Goal: Task Accomplishment & Management: Use online tool/utility

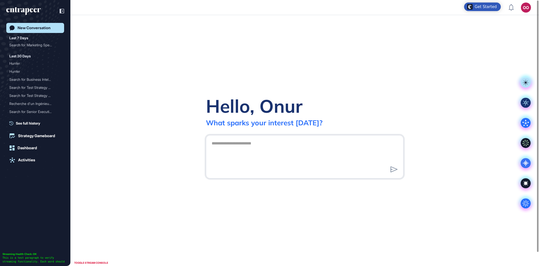
scroll to position [0, 0]
click at [42, 149] on link "Dashboard" at bounding box center [35, 148] width 58 height 10
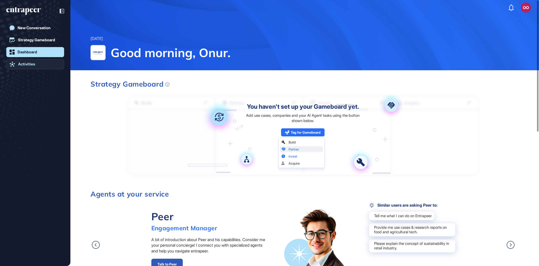
click at [51, 61] on link "Activities" at bounding box center [35, 64] width 58 height 10
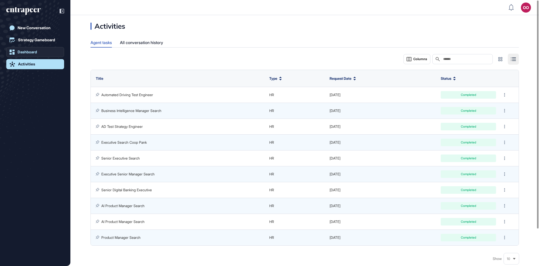
click at [55, 49] on link "Dashboard" at bounding box center [35, 52] width 58 height 10
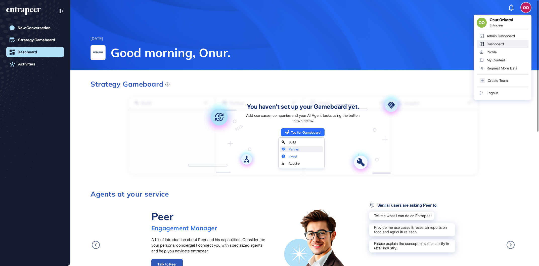
click at [529, 15] on div "OO Onur Ozkoral Entrapeer Admin Dashboard Dashboard Profile My Content Request …" at bounding box center [503, 57] width 58 height 85
click at [506, 37] on div "Admin Dashboard" at bounding box center [501, 36] width 28 height 4
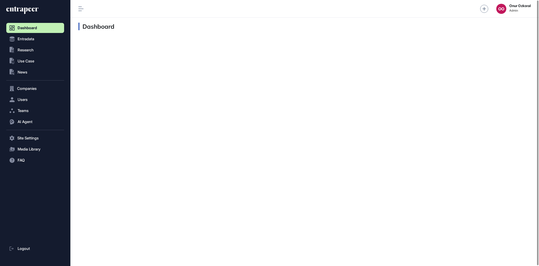
scroll to position [0, 0]
click at [51, 92] on nav "Dashboard Entradata .st0{fill:currentColor} Research .st0{fill:currentColor} Us…" at bounding box center [35, 144] width 58 height 243
click at [52, 121] on button "AI Agent" at bounding box center [35, 122] width 58 height 10
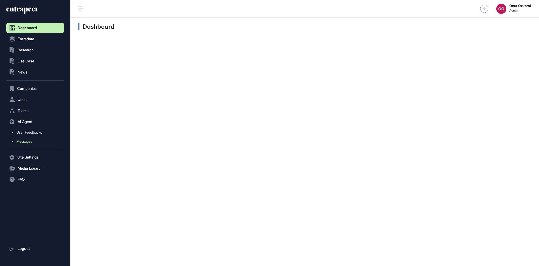
click at [46, 140] on link "Messages" at bounding box center [36, 141] width 55 height 9
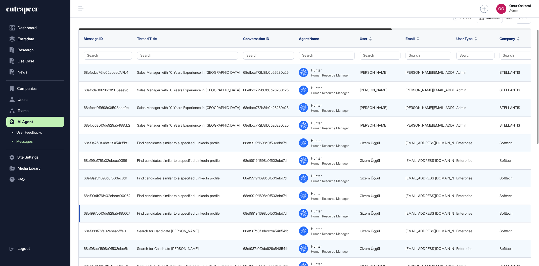
scroll to position [86, 0]
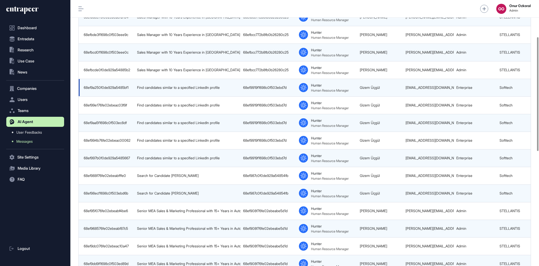
click at [286, 86] on div "68ef9919f1698c0f503ebd7d" at bounding box center [268, 87] width 51 height 4
copy div "68ef9919f1698c0f503ebd7d"
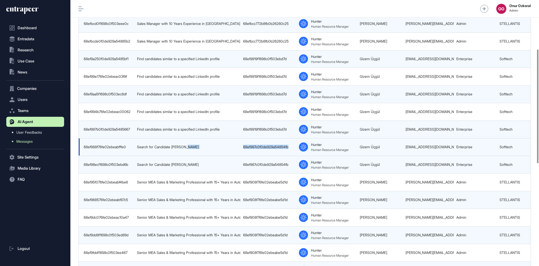
drag, startPoint x: 288, startPoint y: 153, endPoint x: 240, endPoint y: 151, distance: 48.6
click at [240, 151] on tr "68ef988f76fe02ebeabfffe0 Search for Candidate Nisa Koç 68ef987c0f0de929a54854fb…" at bounding box center [405, 147] width 653 height 18
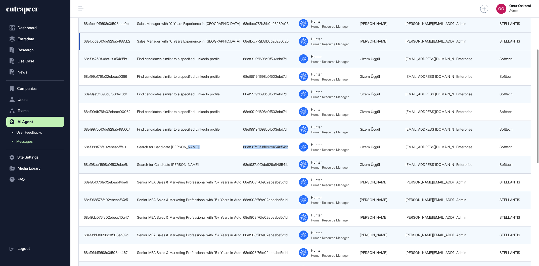
copy tr "Search for Candidate Nisa Koç 68ef987c0f0de929a54854fb"
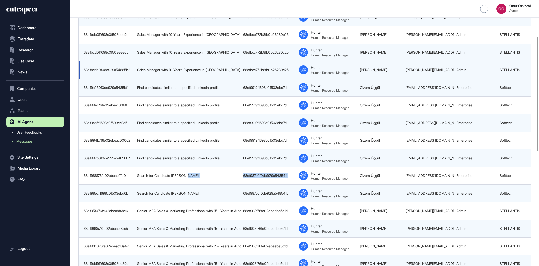
scroll to position [0, 0]
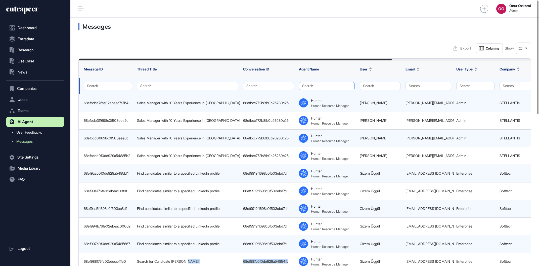
click at [342, 87] on button "Search" at bounding box center [327, 86] width 56 height 8
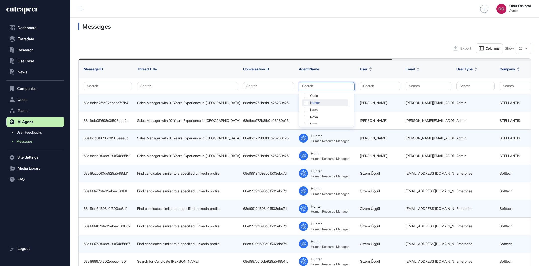
click at [322, 101] on div "Hunter" at bounding box center [325, 102] width 46 height 7
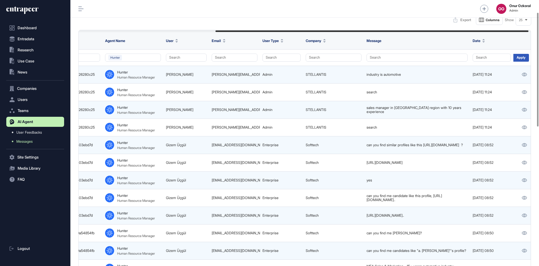
scroll to position [0, 201]
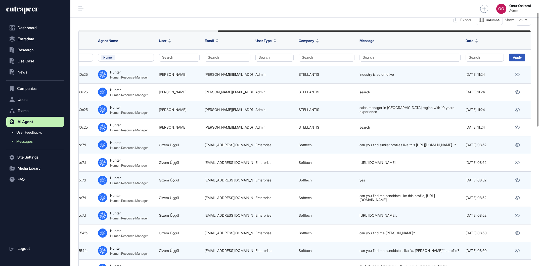
drag, startPoint x: 383, startPoint y: 31, endPoint x: 532, endPoint y: 49, distance: 149.8
click at [531, 33] on div "Message ID Thread Title Conversation ID Agent Name User Email User Type Company…" at bounding box center [304, 269] width 453 height 479
click at [520, 60] on div "Apply" at bounding box center [517, 58] width 16 height 8
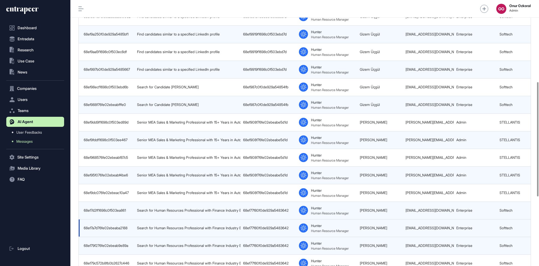
scroll to position [286, 0]
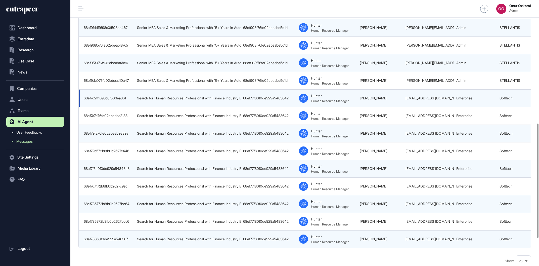
click at [284, 100] on div "68ef77f80f0de929a5483642" at bounding box center [268, 98] width 51 height 4
copy div "68ef77f80f0de929a5483642"
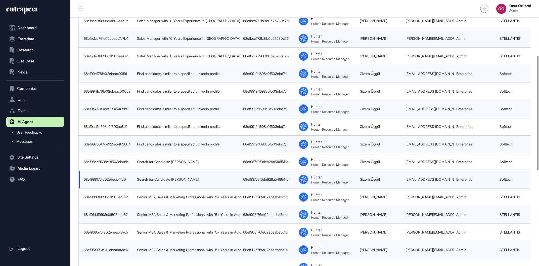
scroll to position [93, 0]
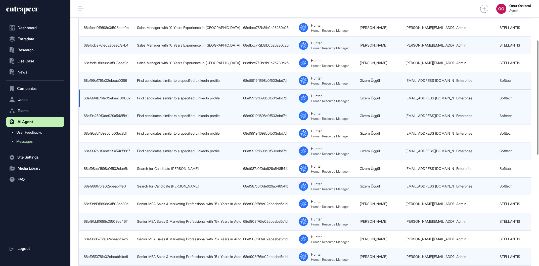
click at [284, 99] on div "68ef9919f1698c0f503ebd7d" at bounding box center [268, 98] width 51 height 4
click at [283, 97] on div "68ef9919f1698c0f503ebd7d" at bounding box center [268, 98] width 51 height 4
click at [280, 99] on div "68ef9919f1698c0f503ebd7d" at bounding box center [268, 98] width 51 height 4
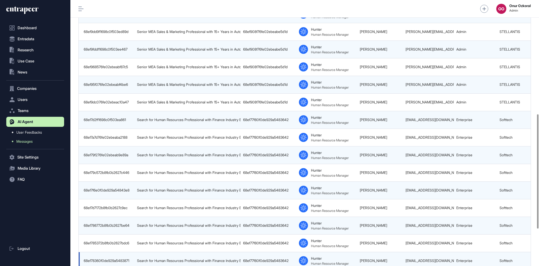
scroll to position [350, 0]
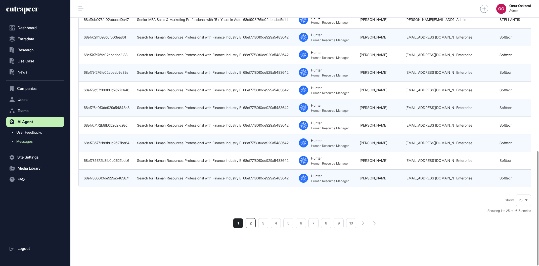
click at [252, 220] on li "2" at bounding box center [251, 223] width 10 height 10
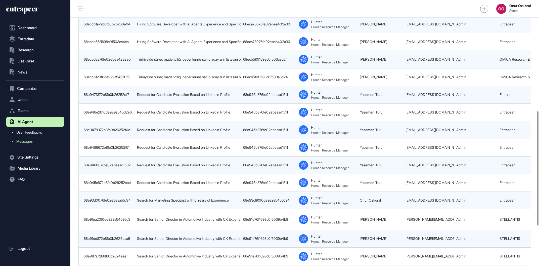
scroll to position [350, 0]
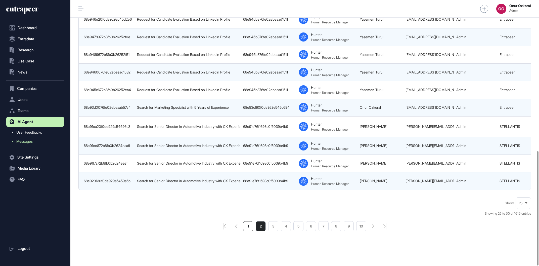
click at [250, 224] on li "1" at bounding box center [248, 226] width 10 height 10
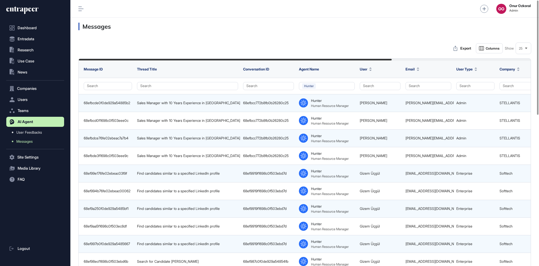
click at [439, 16] on div "OO Onur Ozkoral Admin" at bounding box center [304, 9] width 469 height 18
click at [277, 103] on div "68efbcc772b8fb0b26280c25" at bounding box center [268, 103] width 51 height 4
copy div "68efbcc772b8fb0b26280c25"
click at [36, 10] on icon at bounding box center [26, 9] width 24 height 5
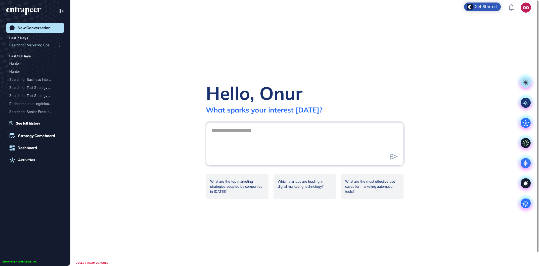
scroll to position [0, 0]
click at [44, 45] on div "Search for Marketing Spec..." at bounding box center [33, 45] width 48 height 8
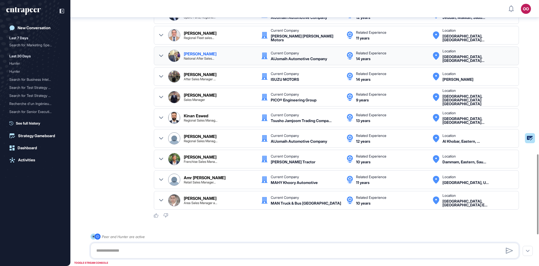
scroll to position [500, 0]
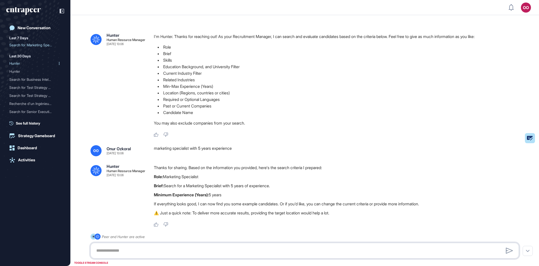
scroll to position [0, 0]
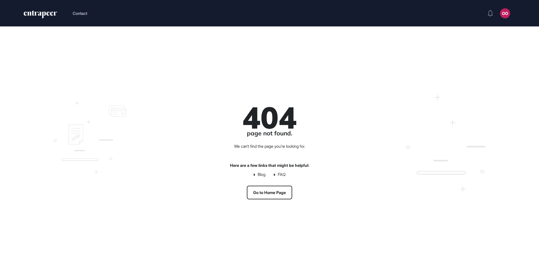
scroll to position [0, 0]
click at [209, 32] on div "404 page not found. We can’t find the page you’re looking for. Here are a few l…" at bounding box center [269, 151] width 539 height 251
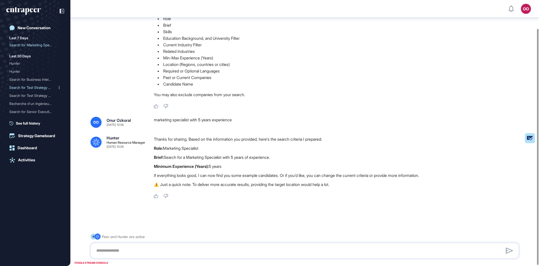
scroll to position [32, 0]
click at [41, 95] on div "Search for Test Strategy ..." at bounding box center [33, 96] width 48 height 8
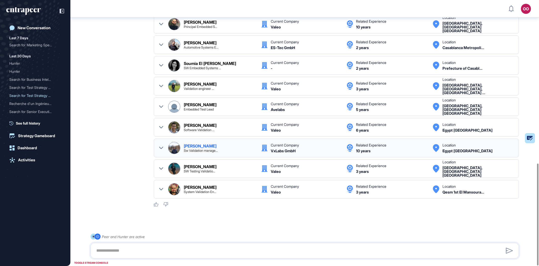
scroll to position [425, 0]
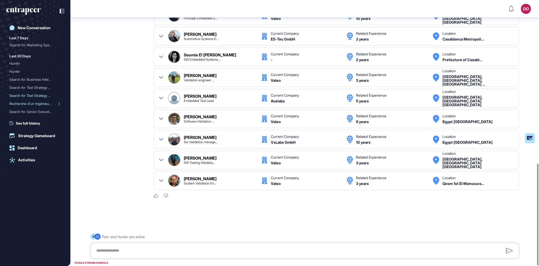
click at [35, 102] on div "Recherche d'un Ingénieur ..." at bounding box center [33, 104] width 48 height 8
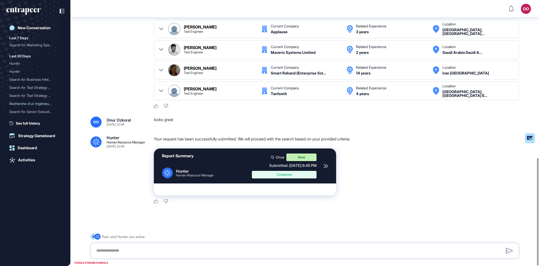
scroll to position [391, 0]
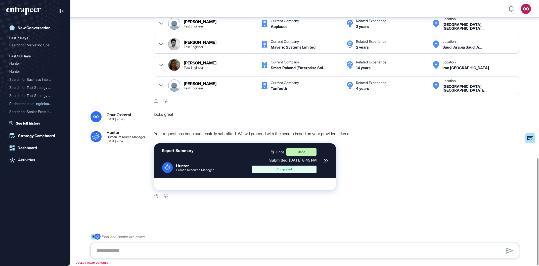
click at [326, 160] on icon at bounding box center [326, 160] width 5 height 5
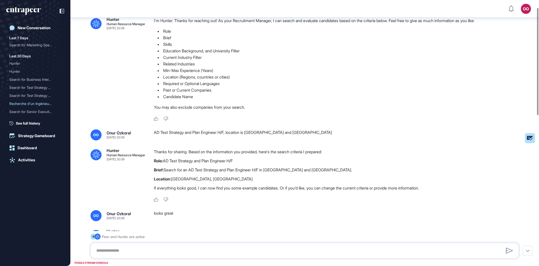
scroll to position [0, 0]
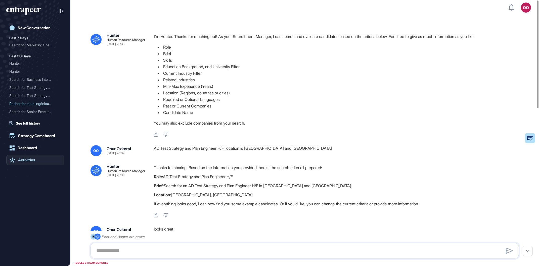
click at [40, 159] on link "Activities" at bounding box center [35, 160] width 58 height 10
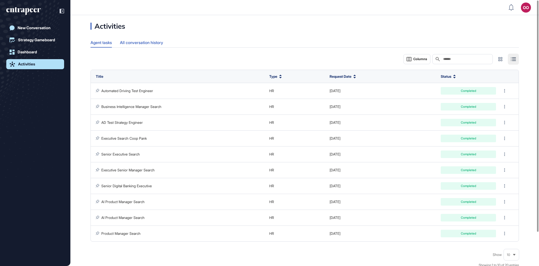
click at [154, 41] on div "All conversation history" at bounding box center [141, 43] width 43 height 10
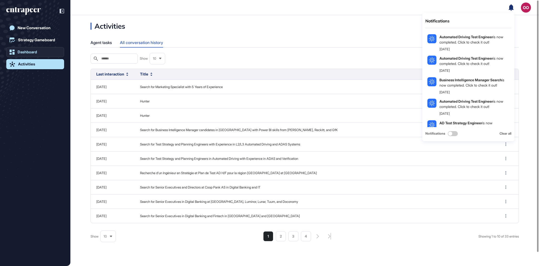
click at [22, 48] on link "Dashboard" at bounding box center [35, 52] width 58 height 10
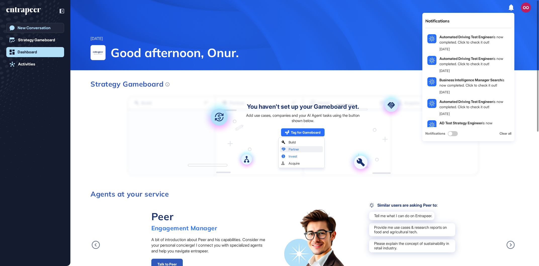
click at [40, 29] on div "New Conversation" at bounding box center [34, 28] width 33 height 5
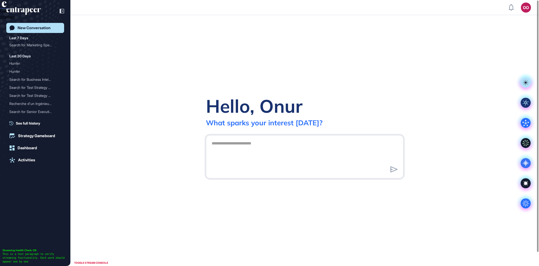
click at [528, 6] on div "OO" at bounding box center [526, 8] width 10 height 10
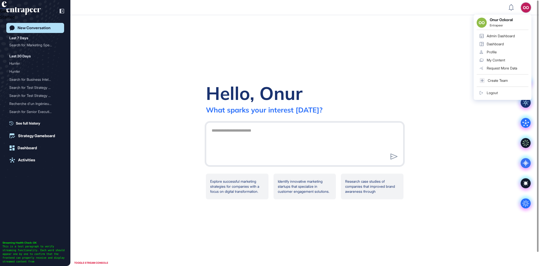
click at [506, 34] on div "Admin Dashboard" at bounding box center [501, 36] width 28 height 4
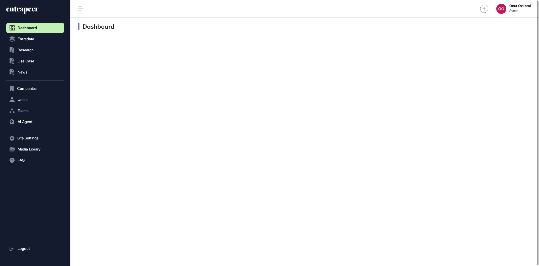
scroll to position [0, 0]
drag, startPoint x: 49, startPoint y: 122, endPoint x: 50, endPoint y: 125, distance: 3.3
click at [49, 122] on button "AI Agent" at bounding box center [35, 122] width 58 height 10
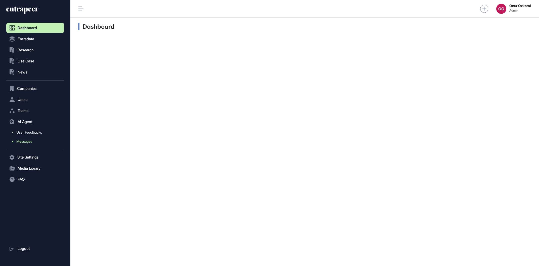
click at [41, 142] on link "Messages" at bounding box center [36, 141] width 55 height 9
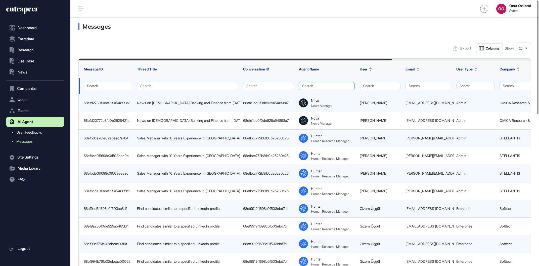
click at [341, 84] on button "Search" at bounding box center [327, 86] width 56 height 8
click at [324, 104] on div "Hunter" at bounding box center [325, 102] width 46 height 7
click at [373, 48] on div "Export Columns Show 25" at bounding box center [304, 48] width 453 height 10
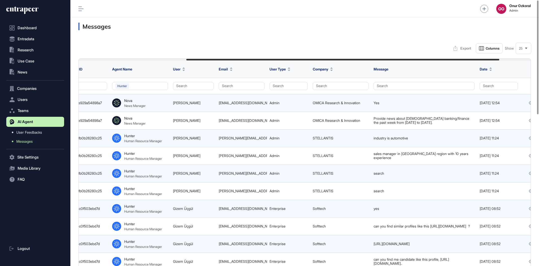
scroll to position [0, 201]
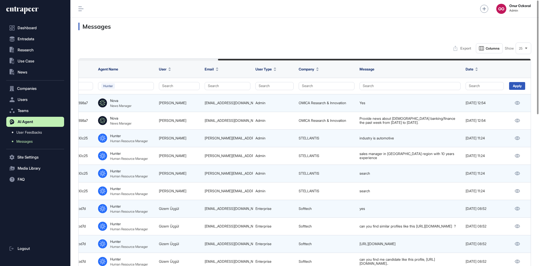
drag, startPoint x: 388, startPoint y: 60, endPoint x: 535, endPoint y: 65, distance: 147.2
click at [518, 87] on div "Apply" at bounding box center [517, 86] width 16 height 8
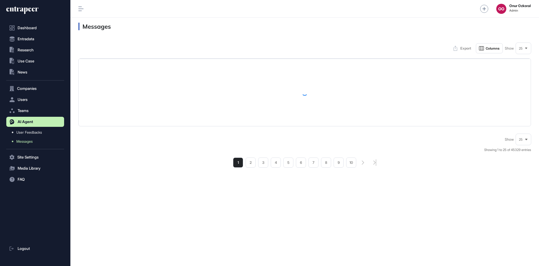
drag, startPoint x: 336, startPoint y: 60, endPoint x: 257, endPoint y: 61, distance: 79.2
click at [259, 60] on table at bounding box center [305, 92] width 452 height 67
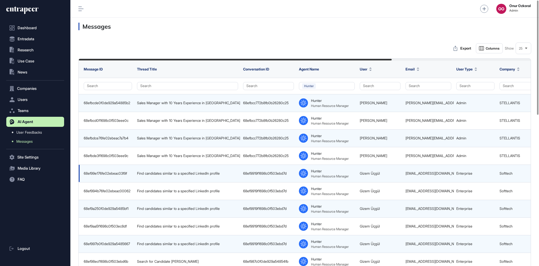
click at [268, 174] on div "68ef9919f1698c0f503ebd7d" at bounding box center [268, 173] width 51 height 4
copy div "68ef9919f1698c0f503ebd7d"
drag, startPoint x: 293, startPoint y: 175, endPoint x: 244, endPoint y: 172, distance: 49.4
click at [244, 172] on td "68ef9919f1698c0f503ebd7d" at bounding box center [269, 173] width 56 height 18
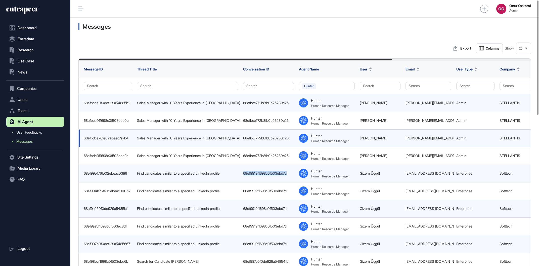
copy div "68ef9919f1698c0f503ebd7d"
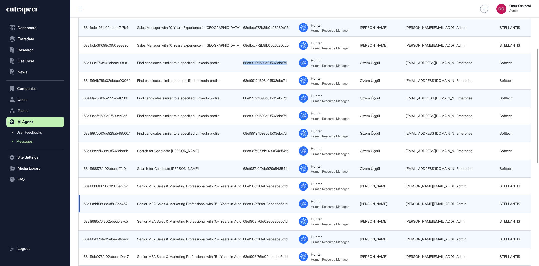
scroll to position [114, 0]
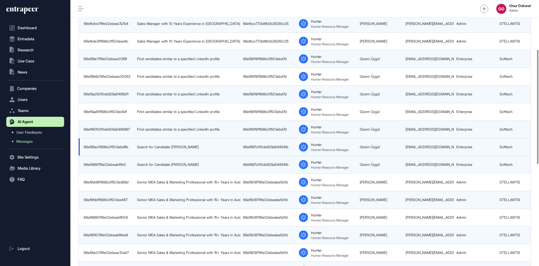
click at [278, 149] on div "68ef987c0f0de929a54854fb" at bounding box center [268, 147] width 51 height 4
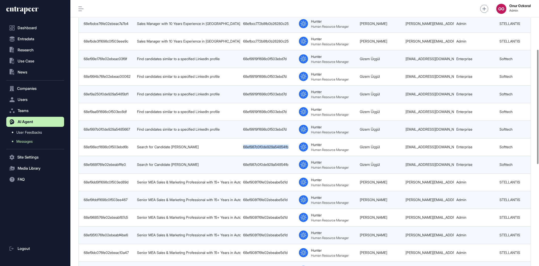
copy div "68ef987c0f0de929a54854fb"
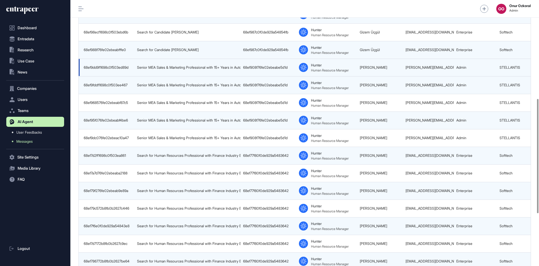
click at [275, 69] on div "68ef908f76fe02ebeabe5d1d" at bounding box center [268, 67] width 51 height 4
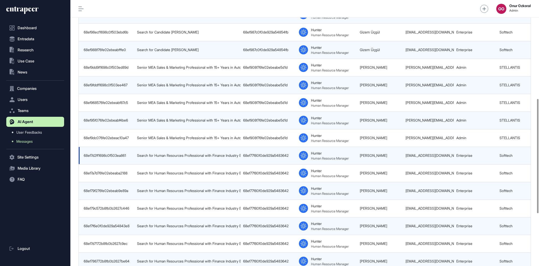
click at [258, 157] on div "68ef77f80f0de929a5483642" at bounding box center [268, 155] width 51 height 4
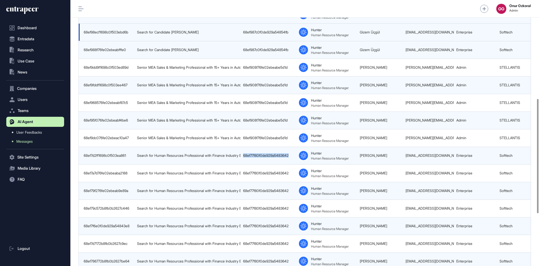
copy div "68ef77f80f0de929a5483642"
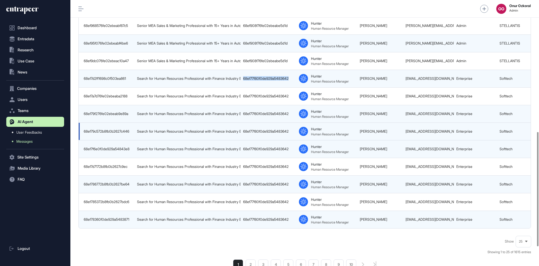
scroll to position [315, 0]
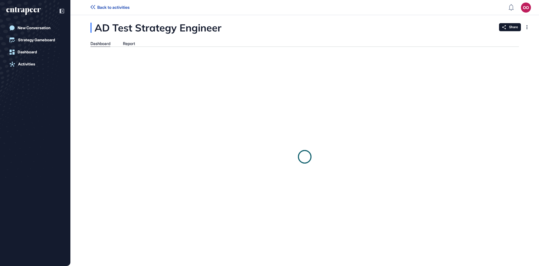
scroll to position [0, 0]
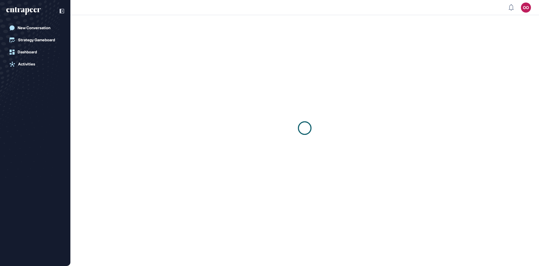
scroll to position [0, 0]
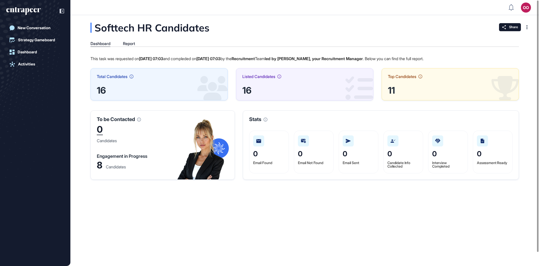
click at [132, 47] on div "Dashboard Report" at bounding box center [305, 44] width 428 height 6
click at [131, 45] on div "Report" at bounding box center [129, 43] width 12 height 5
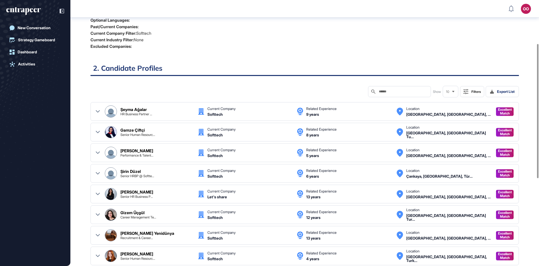
scroll to position [172, 0]
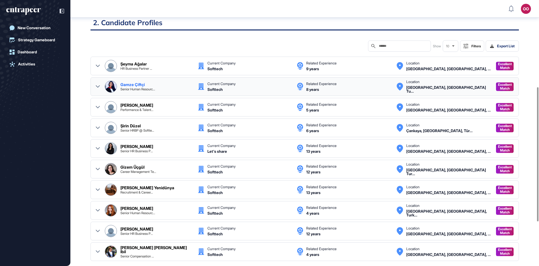
click at [151, 83] on div "Gamze Çi̇ftçi̇ Senior Human Resourc..." at bounding box center [156, 86] width 72 height 8
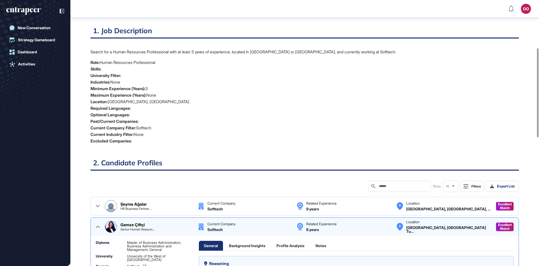
scroll to position [28, 0]
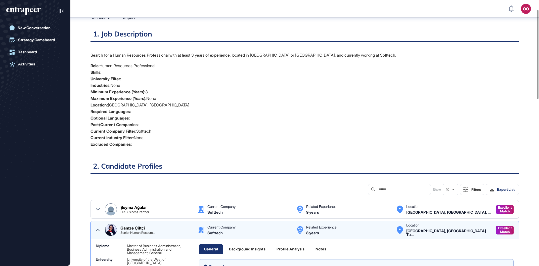
click at [97, 233] on div at bounding box center [98, 230] width 4 height 12
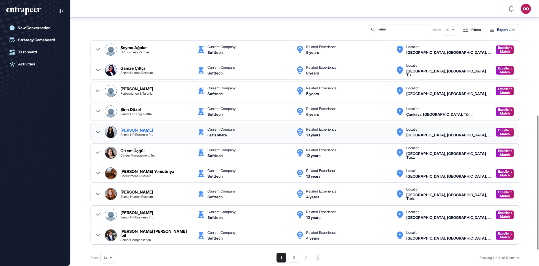
scroll to position [258, 0]
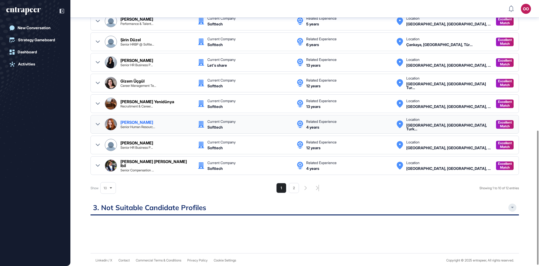
click at [98, 124] on icon at bounding box center [98, 124] width 4 height 2
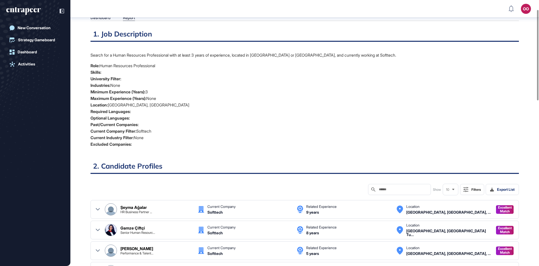
scroll to position [0, 0]
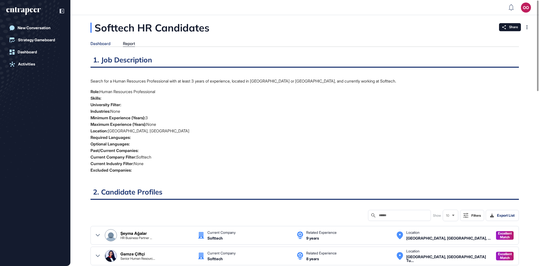
click at [102, 44] on div "Dashboard" at bounding box center [101, 43] width 20 height 5
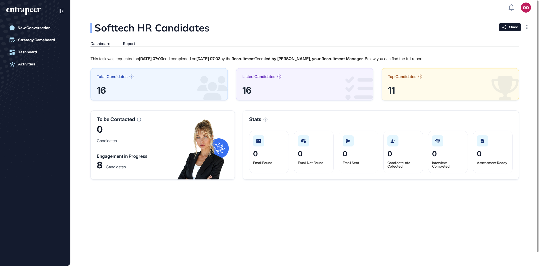
click at [101, 164] on div "8" at bounding box center [100, 164] width 6 height 7
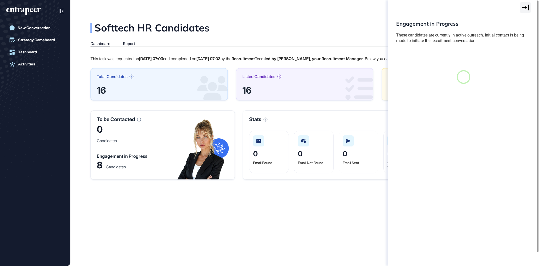
scroll to position [2, 0]
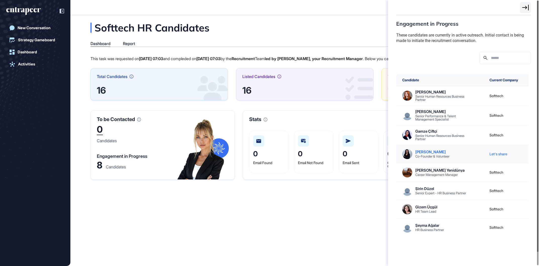
drag, startPoint x: 445, startPoint y: 151, endPoint x: 416, endPoint y: 153, distance: 28.7
click at [416, 153] on div "Neslihan Özkul" at bounding box center [432, 152] width 34 height 4
copy div "Neslihan Özkul"
click at [520, 9] on div at bounding box center [525, 7] width 11 height 11
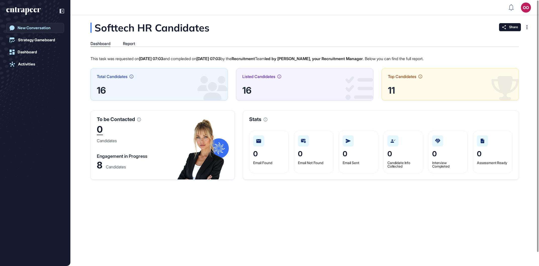
click at [38, 31] on link "New Conversation" at bounding box center [35, 28] width 58 height 10
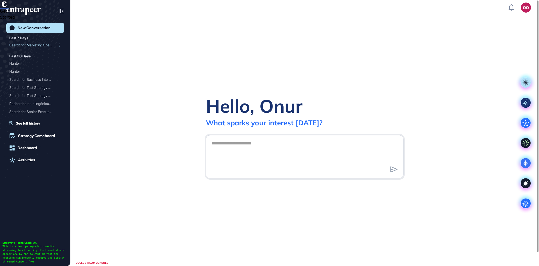
drag, startPoint x: 107, startPoint y: 46, endPoint x: 41, endPoint y: 49, distance: 66.2
click at [107, 46] on div "Hello, Onur What sparks your interest today? .cls-2{fill:#fff}" at bounding box center [304, 140] width 469 height 251
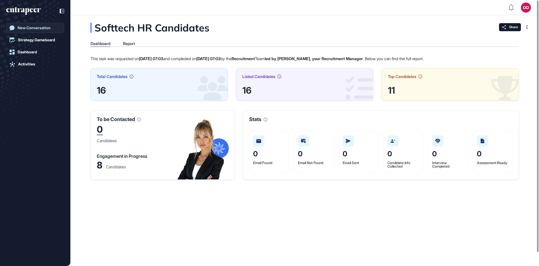
click at [45, 25] on link "New Conversation" at bounding box center [35, 28] width 58 height 10
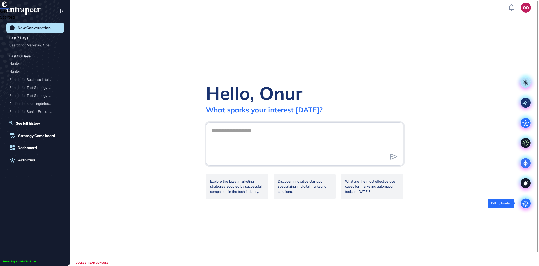
click at [526, 202] on circle at bounding box center [526, 203] width 10 height 10
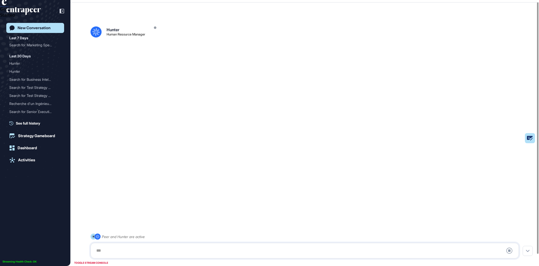
scroll to position [14, 0]
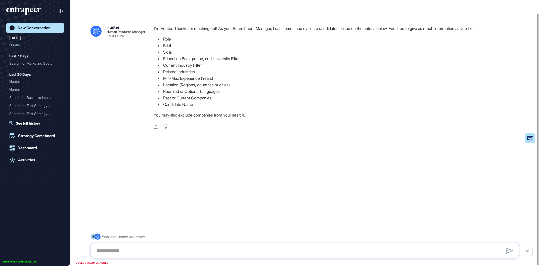
click at [240, 245] on div at bounding box center [305, 251] width 428 height 16
click at [240, 246] on textarea at bounding box center [304, 250] width 423 height 10
paste textarea "**********"
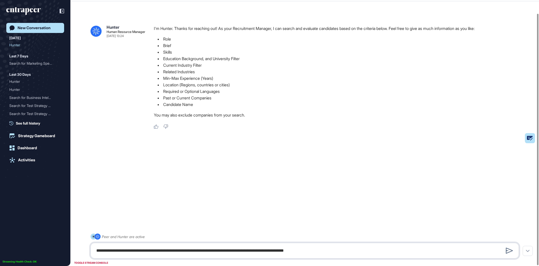
type textarea "**********"
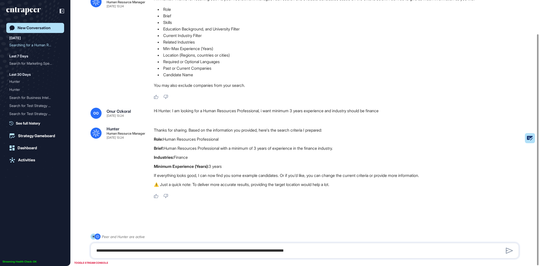
scroll to position [39, 0]
click at [208, 250] on textarea "**********" at bounding box center [304, 250] width 423 height 10
paste textarea "**********"
type textarea "**********"
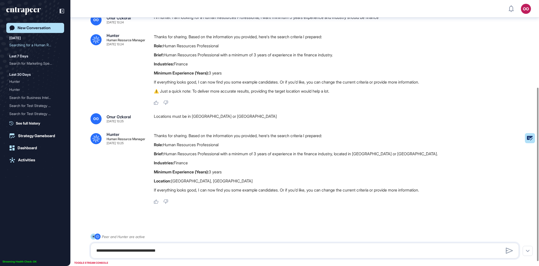
scroll to position [140, 0]
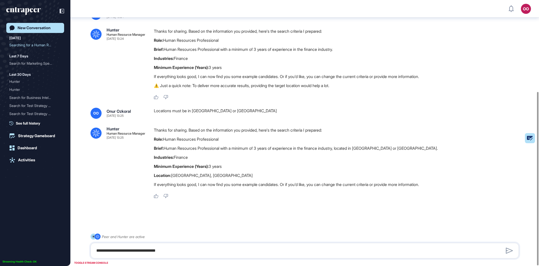
click at [248, 245] on div "**********" at bounding box center [305, 251] width 428 height 16
click at [247, 251] on textarea "**********" at bounding box center [304, 250] width 423 height 10
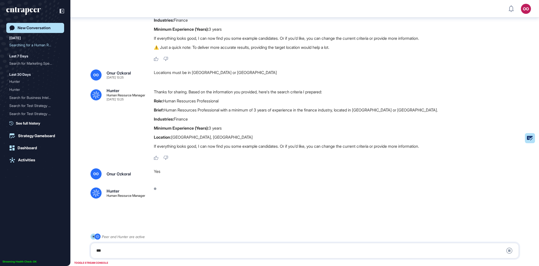
scroll to position [179, 0]
drag, startPoint x: 445, startPoint y: 160, endPoint x: 444, endPoint y: 156, distance: 4.3
click at [445, 159] on div ".cls-2{fill:#fff} Hunter Human Resource Manager Oct 15, 2025 13:24 I'm Hunter. …" at bounding box center [304, 45] width 469 height 411
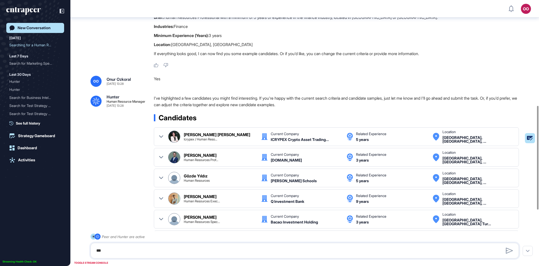
scroll to position [413, 0]
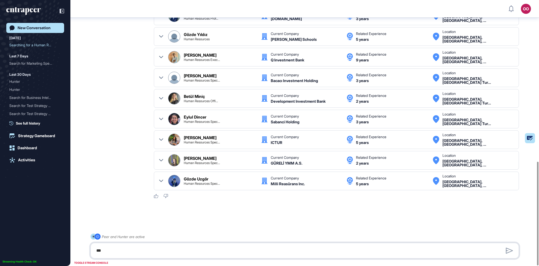
paste textarea "**********"
type textarea "**********"
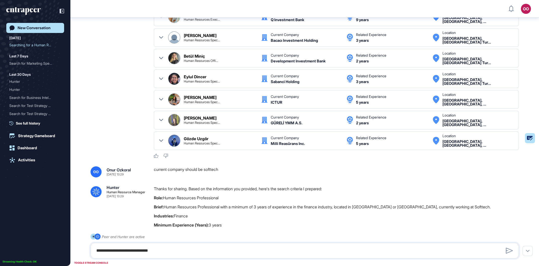
scroll to position [516, 0]
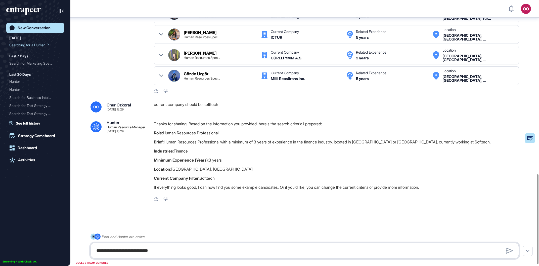
click at [243, 252] on textarea "**********" at bounding box center [304, 250] width 423 height 10
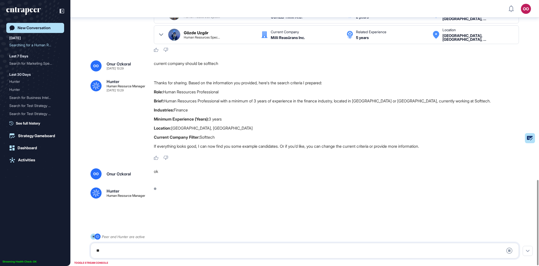
scroll to position [559, 0]
click at [209, 248] on div "**" at bounding box center [304, 250] width 423 height 10
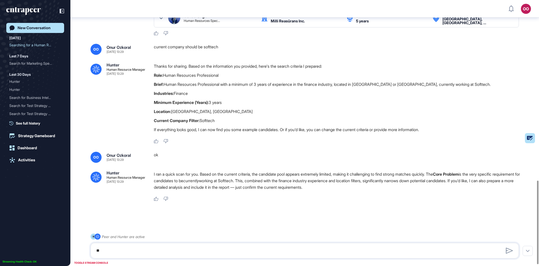
scroll to position [578, 0]
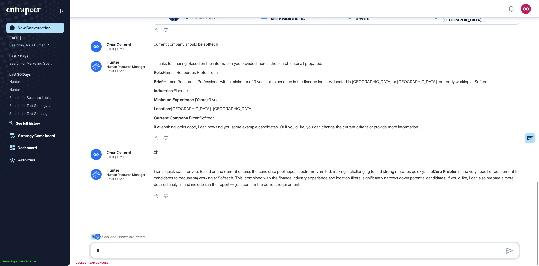
click at [229, 248] on textarea "**" at bounding box center [304, 250] width 423 height 10
paste textarea "**********"
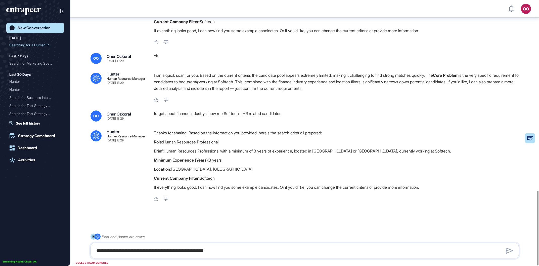
scroll to position [677, 0]
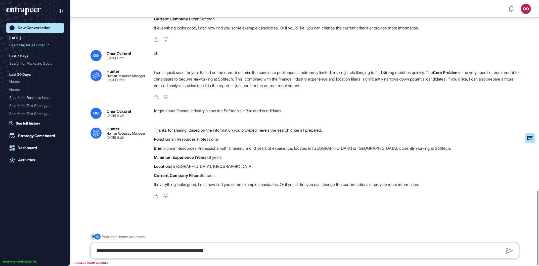
click at [239, 250] on textarea "**********" at bounding box center [304, 250] width 423 height 10
paste textarea
type textarea "******"
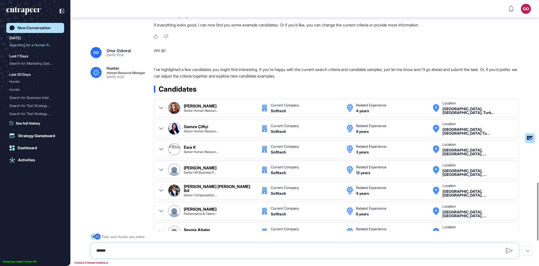
scroll to position [949, 0]
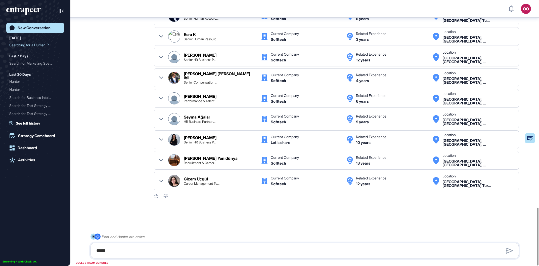
click at [185, 242] on div ".cls-2{fill:#fff} Peer and Hunter are active ******" at bounding box center [305, 245] width 428 height 25
click at [187, 247] on textarea "******" at bounding box center [304, 250] width 423 height 10
paste textarea "**********"
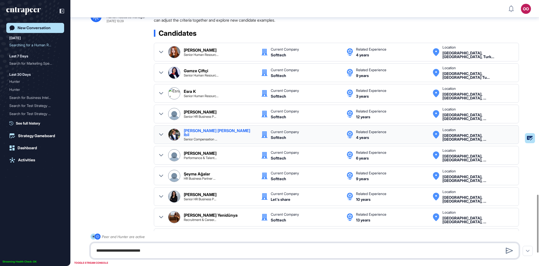
scroll to position [921, 0]
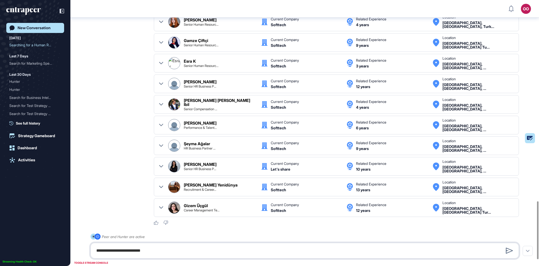
type textarea "**********"
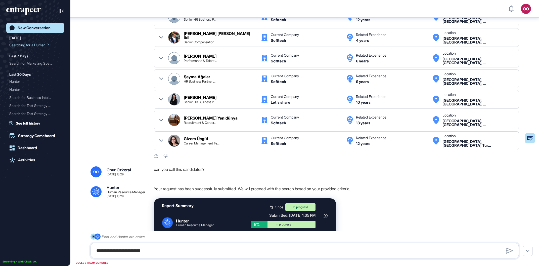
scroll to position [1040, 0]
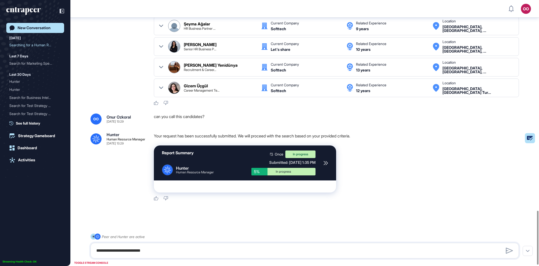
click at [327, 163] on icon at bounding box center [326, 163] width 5 height 5
click at [325, 163] on icon at bounding box center [326, 163] width 4 height 4
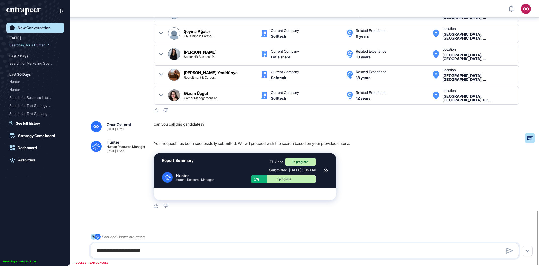
scroll to position [1045, 0]
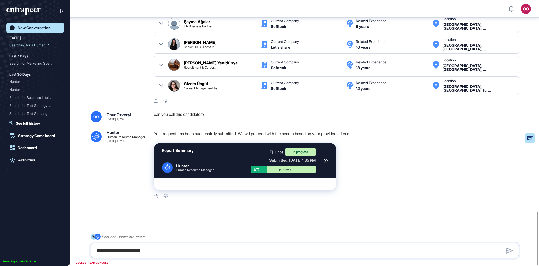
click at [327, 159] on icon at bounding box center [326, 160] width 5 height 5
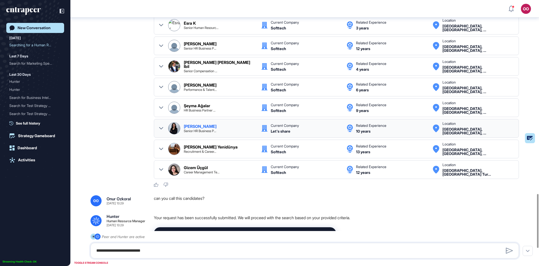
scroll to position [901, 0]
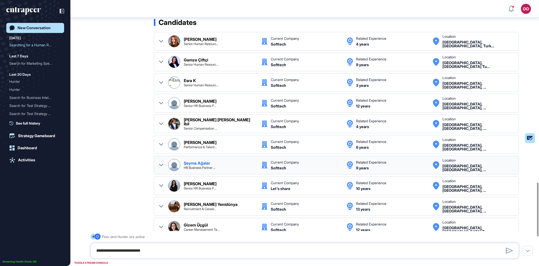
click at [161, 166] on icon at bounding box center [161, 165] width 4 height 4
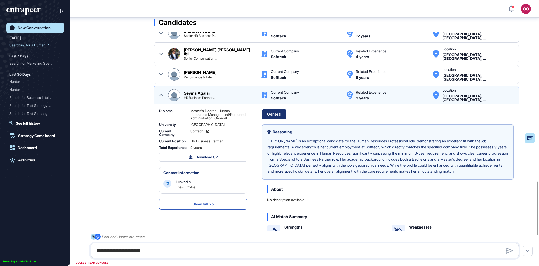
scroll to position [49, 0]
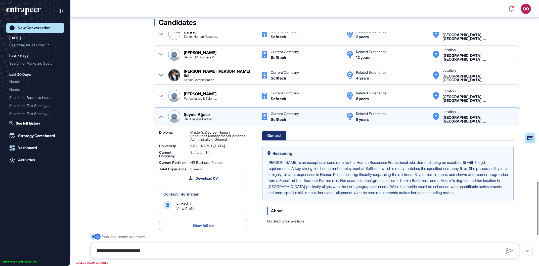
click at [160, 117] on icon at bounding box center [161, 116] width 4 height 4
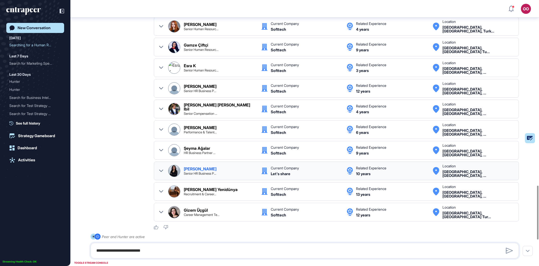
scroll to position [930, 0]
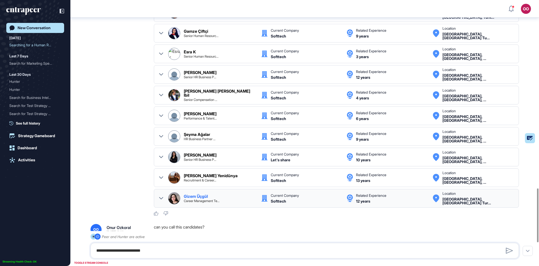
click at [162, 199] on icon at bounding box center [161, 198] width 4 height 4
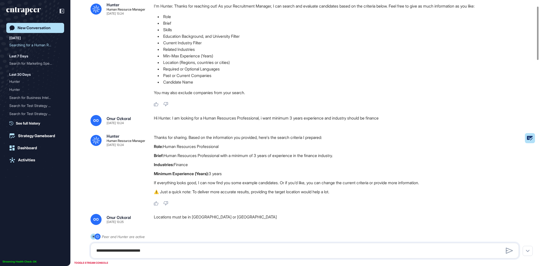
scroll to position [0, 0]
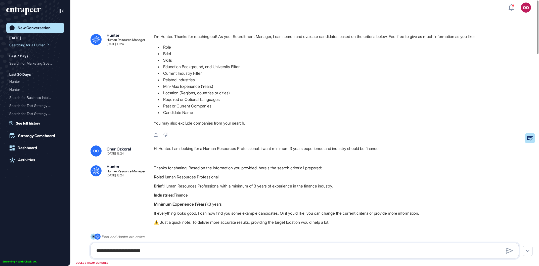
drag, startPoint x: 293, startPoint y: 206, endPoint x: 35, endPoint y: 39, distance: 307.0
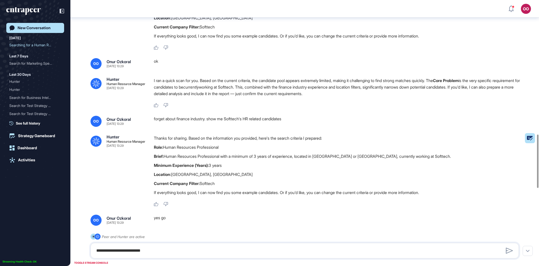
scroll to position [624, 0]
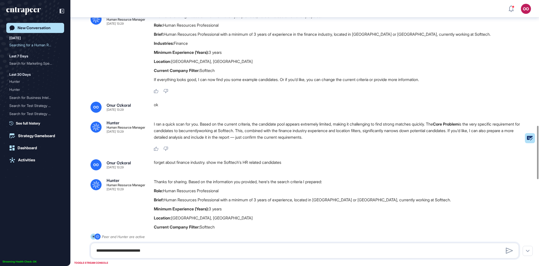
click at [271, 0] on div "OO Admin Dashboard Dashboard Profile My Content Request More Data" at bounding box center [269, 9] width 539 height 18
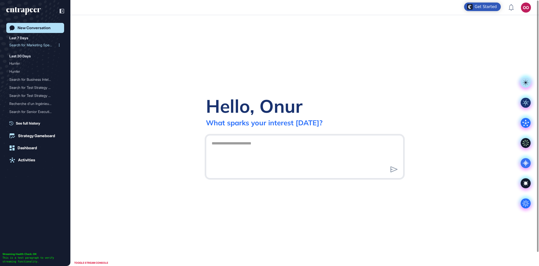
scroll to position [0, 0]
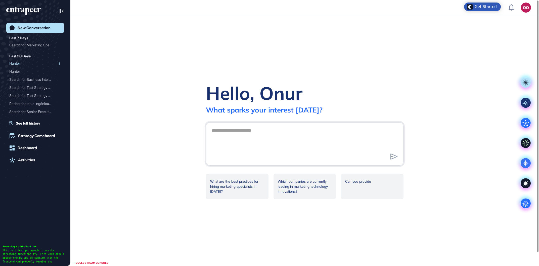
click at [38, 65] on div "Hunter" at bounding box center [33, 63] width 48 height 8
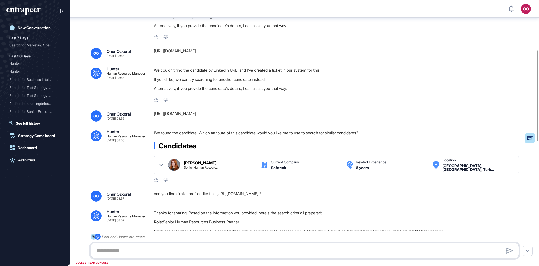
scroll to position [138, 0]
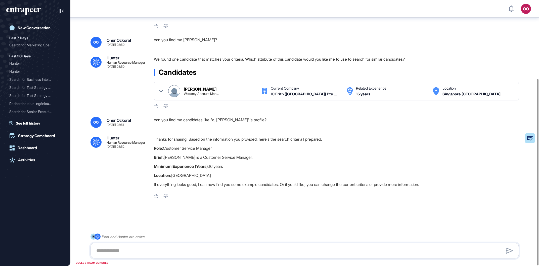
scroll to position [112, 0]
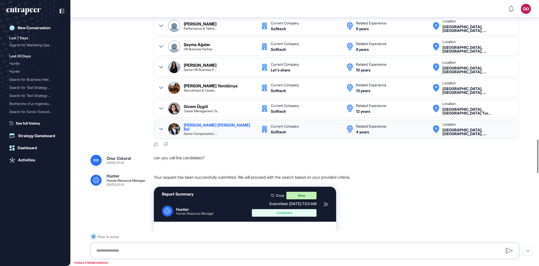
scroll to position [1119, 0]
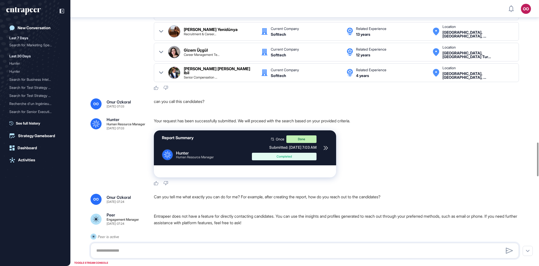
click at [326, 146] on icon at bounding box center [326, 148] width 5 height 5
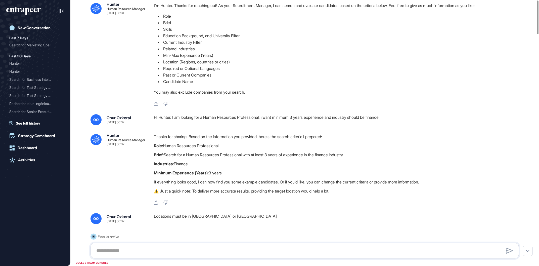
scroll to position [0, 0]
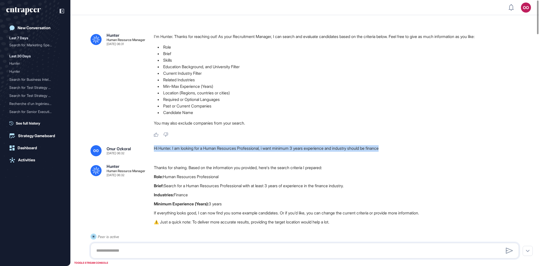
drag, startPoint x: 412, startPoint y: 146, endPoint x: 155, endPoint y: 151, distance: 257.8
copy div "Hi Hunter. I am looking for a Human Resources Professional, i want minimum 3 ye…"
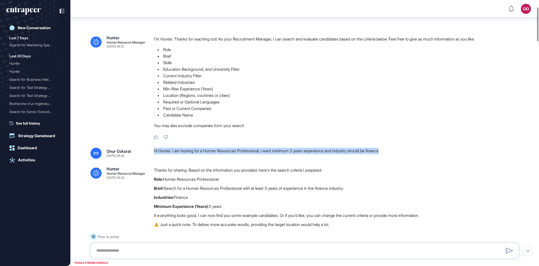
scroll to position [86, 0]
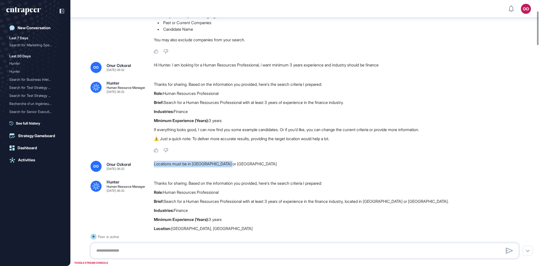
drag, startPoint x: 232, startPoint y: 168, endPoint x: 153, endPoint y: 170, distance: 78.7
click at [153, 170] on div "OO Onur Ozkoral Oct 15, 2025 06:32 Locations must be in istanbul or ankara" at bounding box center [305, 166] width 428 height 11
copy div "Locations must be in istanbul or ankara"
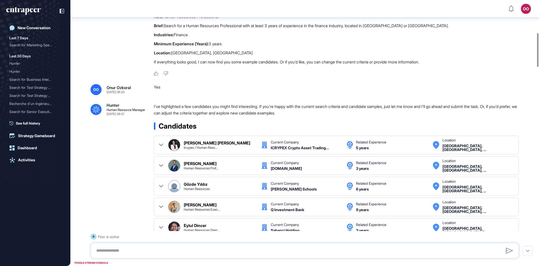
scroll to position [258, 0]
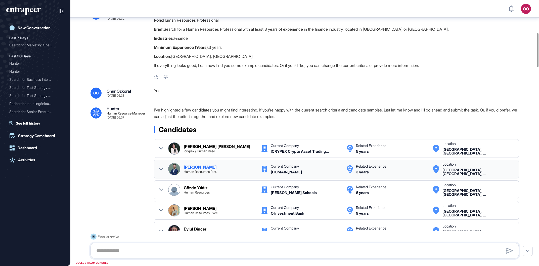
drag, startPoint x: 290, startPoint y: 131, endPoint x: 296, endPoint y: 147, distance: 16.9
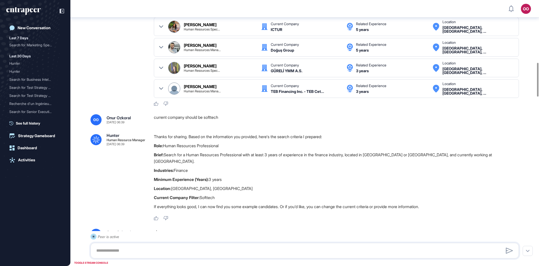
scroll to position [518, 0]
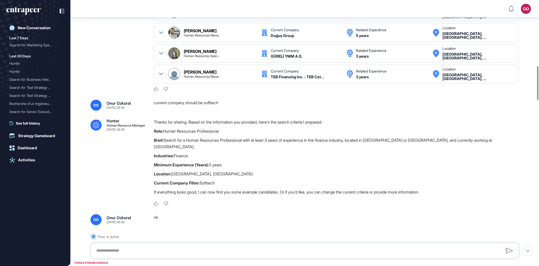
click at [212, 107] on div "current company should be softtech" at bounding box center [338, 105] width 369 height 11
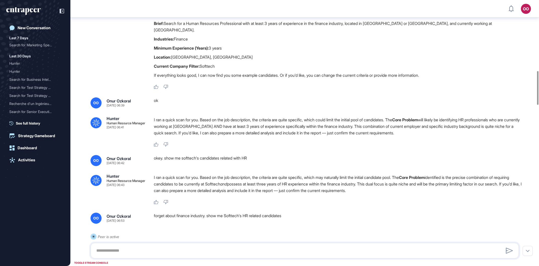
scroll to position [661, 0]
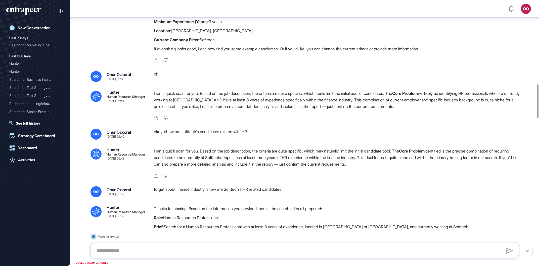
click at [252, 128] on div "okey. show me softtech's candidates related with HR" at bounding box center [338, 133] width 369 height 11
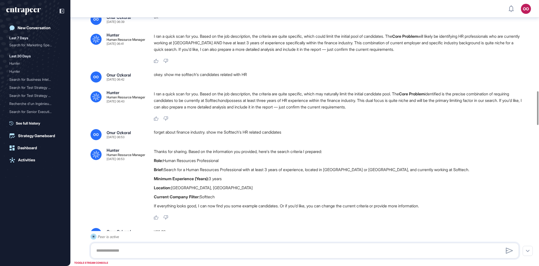
scroll to position [718, 0]
click at [202, 129] on div "forget about finance industry. show me Softtech's HR related candidates" at bounding box center [338, 134] width 369 height 11
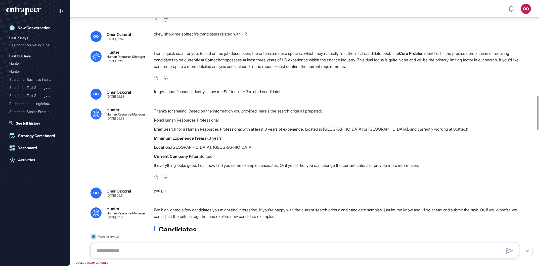
scroll to position [775, 0]
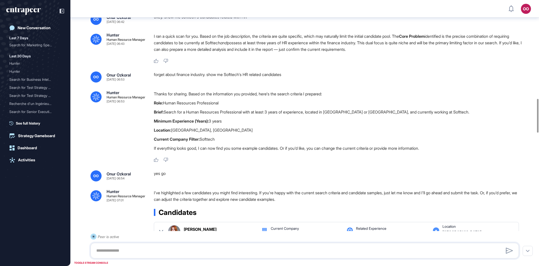
click at [164, 170] on div "yes go" at bounding box center [338, 175] width 369 height 11
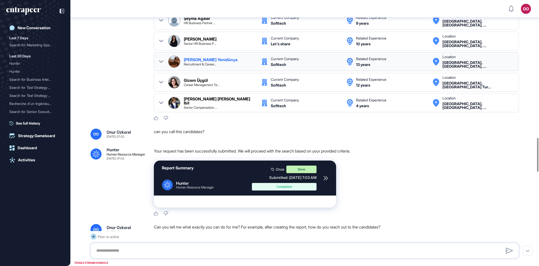
scroll to position [1090, 0]
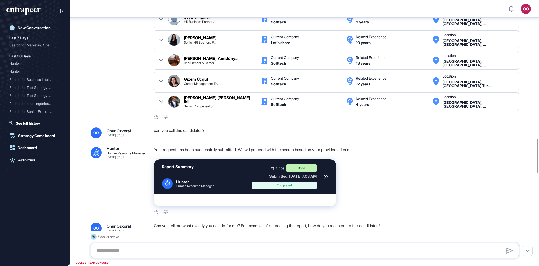
click at [202, 128] on div "can you call this candidates?" at bounding box center [338, 132] width 369 height 11
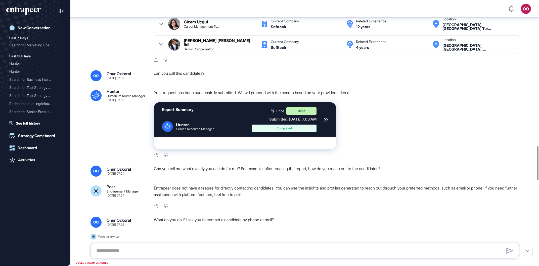
click at [325, 117] on icon at bounding box center [326, 119] width 5 height 5
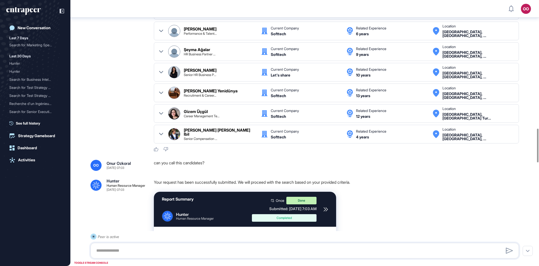
scroll to position [1062, 0]
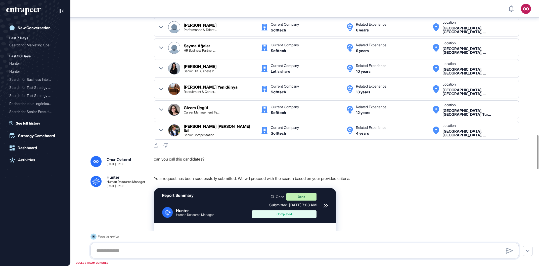
click at [191, 157] on div "can you call this candidates?" at bounding box center [338, 161] width 369 height 11
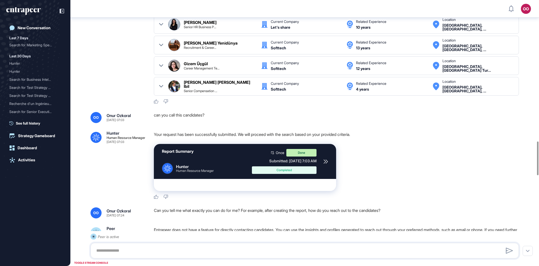
scroll to position [1192, 0]
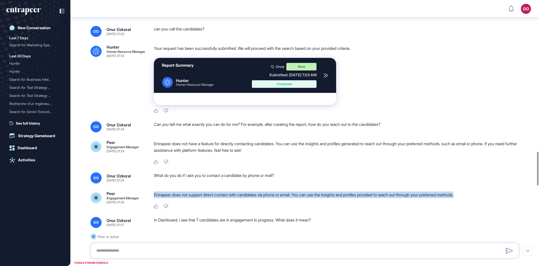
drag, startPoint x: 154, startPoint y: 189, endPoint x: 479, endPoint y: 190, distance: 325.1
click at [479, 191] on p "Entrapeer does not support direct contact with candidates via phone or email. Y…" at bounding box center [338, 194] width 369 height 7
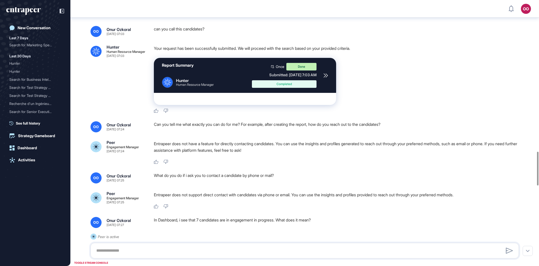
click at [480, 191] on p "Entrapeer does not support direct contact with candidates via phone or email. Y…" at bounding box center [338, 194] width 369 height 7
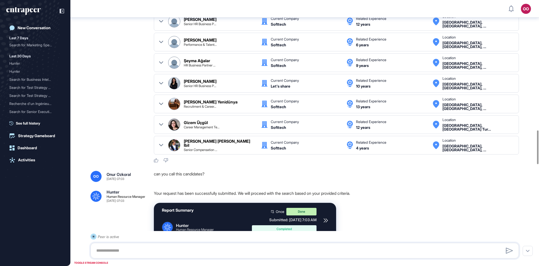
scroll to position [1048, 0]
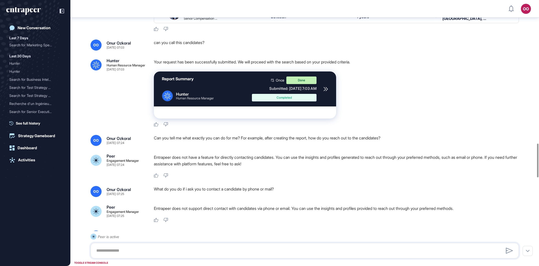
scroll to position [1192, 0]
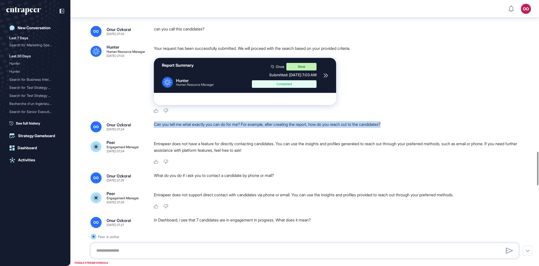
drag, startPoint x: 400, startPoint y: 119, endPoint x: 154, endPoint y: 125, distance: 245.7
click at [154, 125] on div "OO Onur Ozkoral Oct 15, 2025 07:24 Can you tell me what exactly you can do for …" at bounding box center [305, 126] width 428 height 11
click at [163, 122] on div "Can you tell me what exactly you can do for me? For example, after creating the…" at bounding box center [338, 126] width 369 height 11
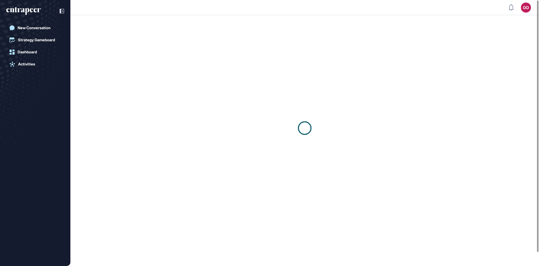
scroll to position [0, 0]
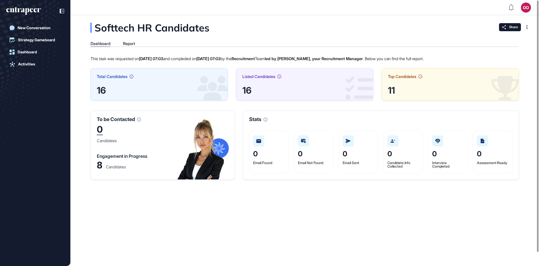
click at [99, 165] on div "8" at bounding box center [100, 164] width 6 height 7
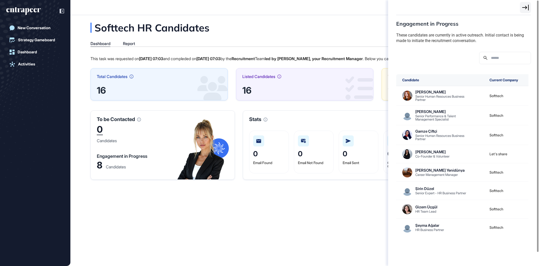
scroll to position [264, 149]
click at [522, 8] on div at bounding box center [525, 7] width 11 height 11
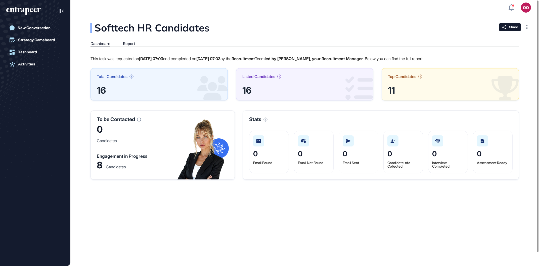
click at [99, 127] on div "0" at bounding box center [100, 130] width 6 height 10
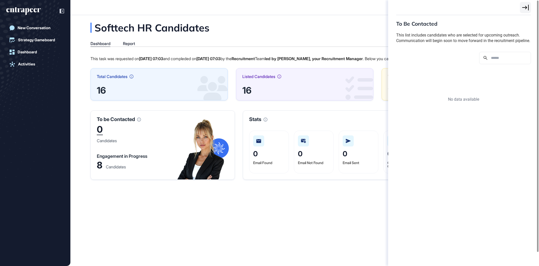
scroll to position [2, 0]
click at [100, 166] on div "To Be Contacted This list includes candidates who are selected for upcoming out…" at bounding box center [269, 133] width 539 height 266
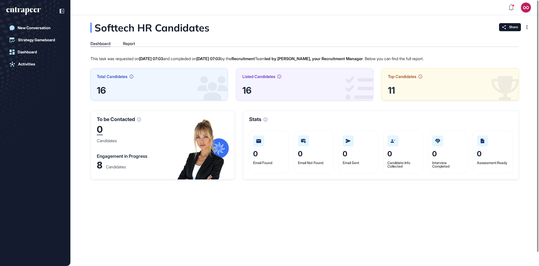
click at [100, 166] on div "8" at bounding box center [100, 164] width 6 height 7
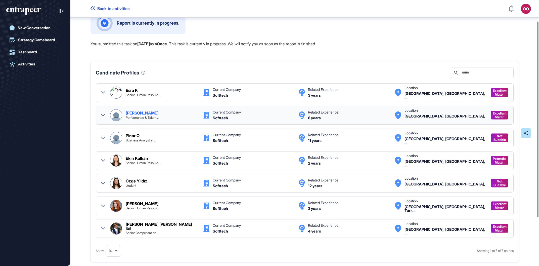
scroll to position [57, 0]
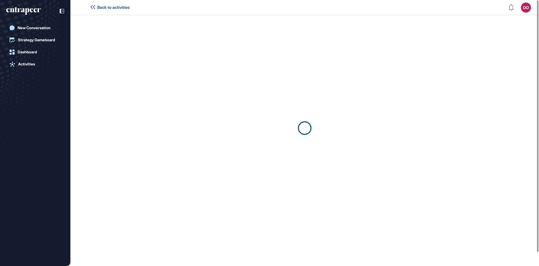
scroll to position [0, 0]
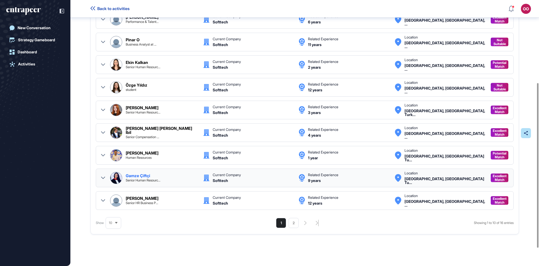
scroll to position [134, 0]
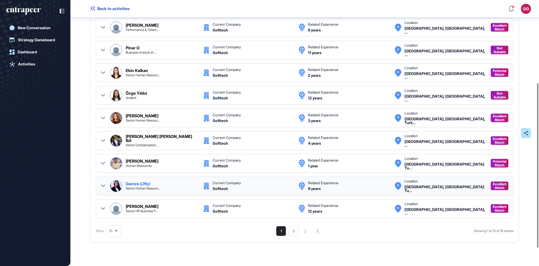
click at [103, 187] on icon at bounding box center [103, 186] width 4 height 2
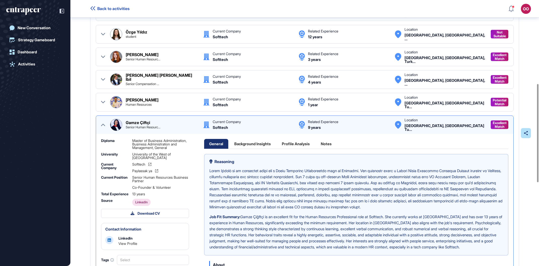
scroll to position [248, 0]
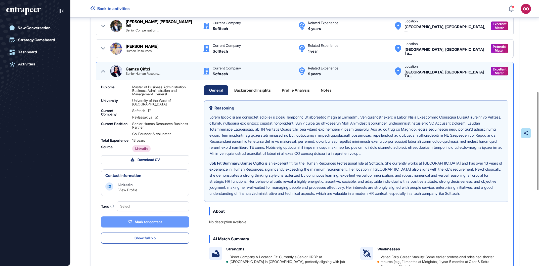
click at [147, 222] on button "Mark for contact" at bounding box center [145, 221] width 88 height 11
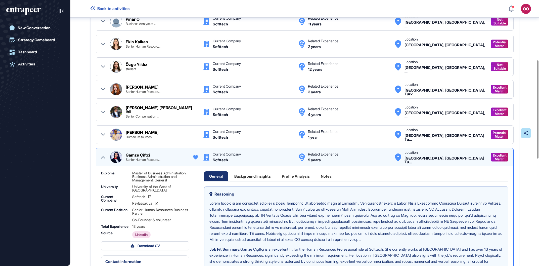
click at [102, 160] on div at bounding box center [103, 157] width 4 height 12
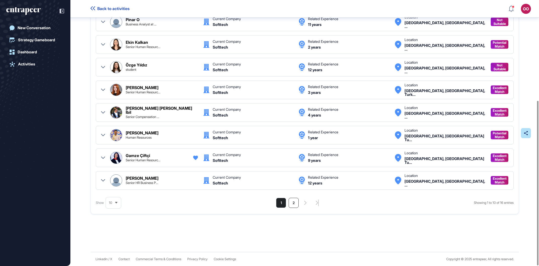
click at [293, 203] on li "2" at bounding box center [294, 203] width 10 height 10
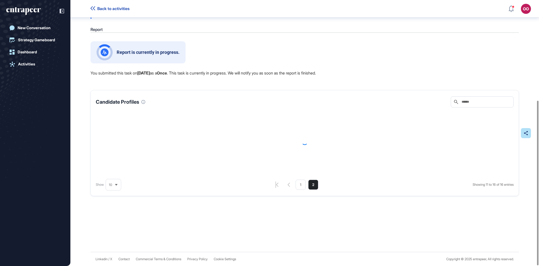
scroll to position [16, 0]
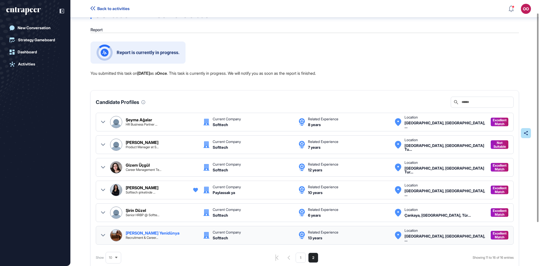
click at [103, 234] on icon at bounding box center [103, 235] width 4 height 4
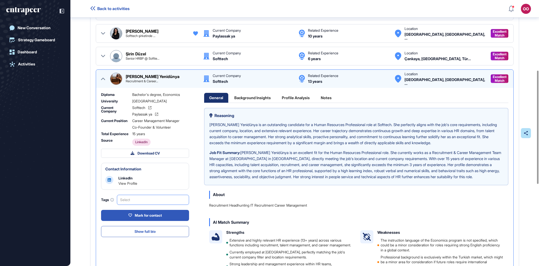
scroll to position [188, 0]
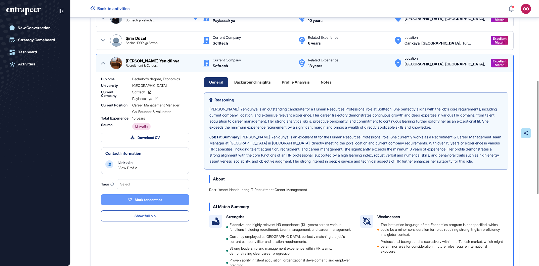
click at [128, 205] on button "Mark for contact" at bounding box center [145, 199] width 88 height 11
click at [101, 40] on div "Şirin Düzel Senior HRBP @ Softte... Current Company Softtech Related Experience…" at bounding box center [305, 40] width 418 height 19
click at [103, 41] on icon at bounding box center [103, 40] width 4 height 2
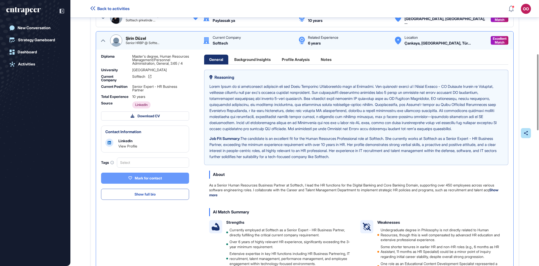
click at [161, 182] on button "Mark for contact" at bounding box center [145, 177] width 88 height 11
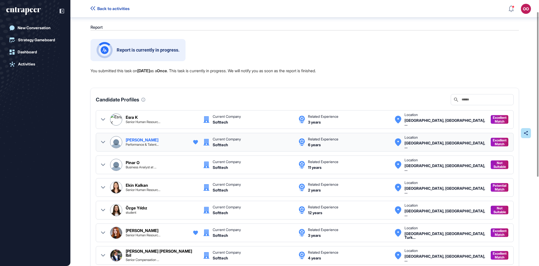
scroll to position [0, 0]
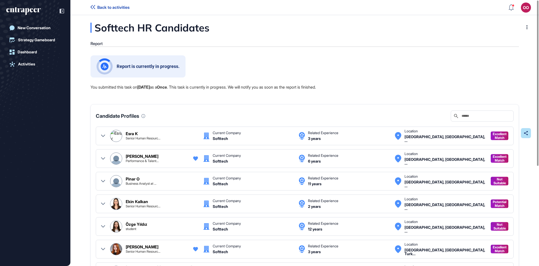
drag, startPoint x: 257, startPoint y: 67, endPoint x: 264, endPoint y: 67, distance: 6.3
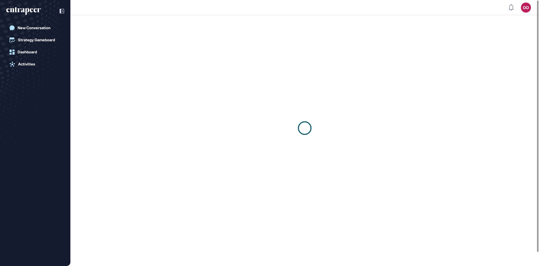
scroll to position [0, 0]
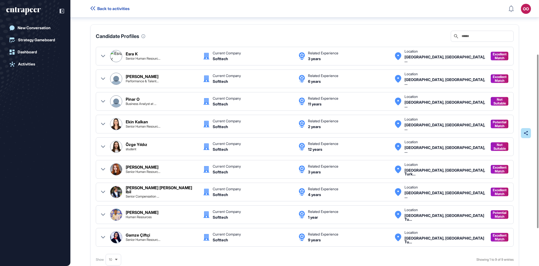
scroll to position [111, 0]
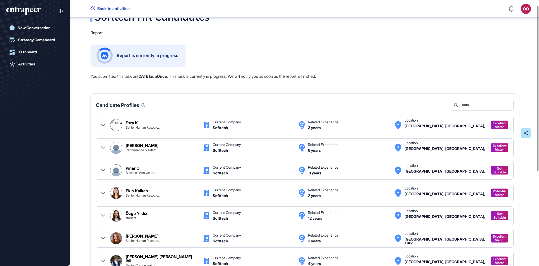
drag, startPoint x: 81, startPoint y: 77, endPoint x: 86, endPoint y: 74, distance: 5.9
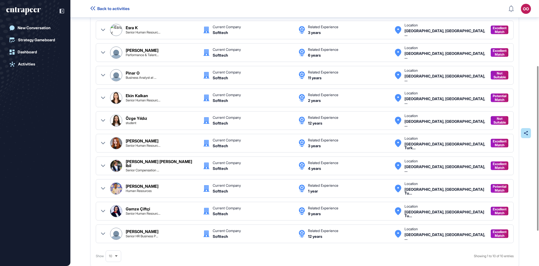
scroll to position [109, 0]
drag, startPoint x: 531, startPoint y: 38, endPoint x: 535, endPoint y: 40, distance: 4.6
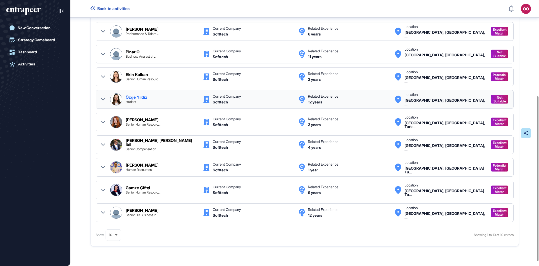
scroll to position [162, 0]
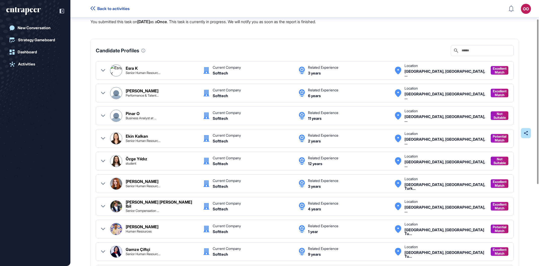
scroll to position [28, 0]
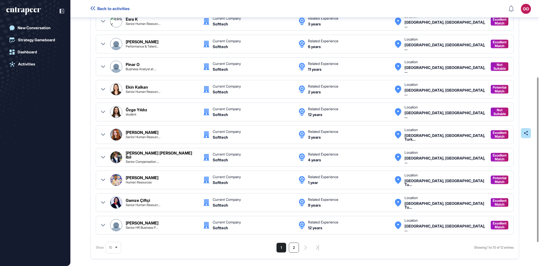
scroll to position [162, 0]
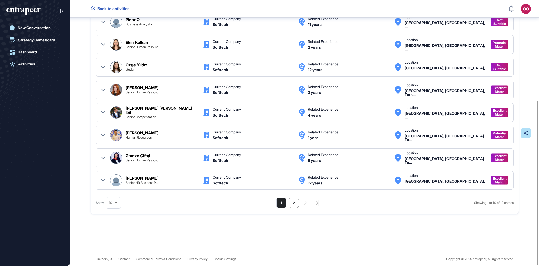
click at [292, 203] on li "2" at bounding box center [294, 203] width 10 height 10
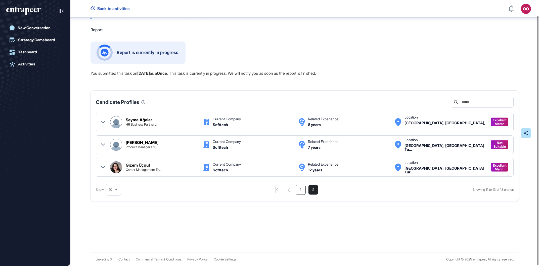
click at [302, 189] on li "1" at bounding box center [301, 190] width 10 height 10
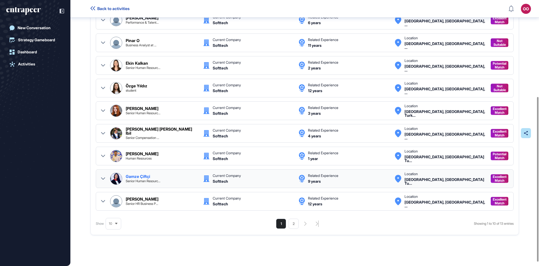
scroll to position [160, 0]
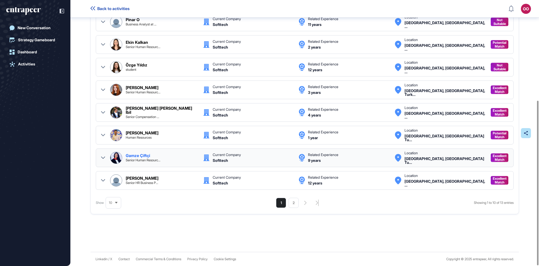
scroll to position [162, 0]
click at [291, 202] on li "2" at bounding box center [294, 203] width 10 height 10
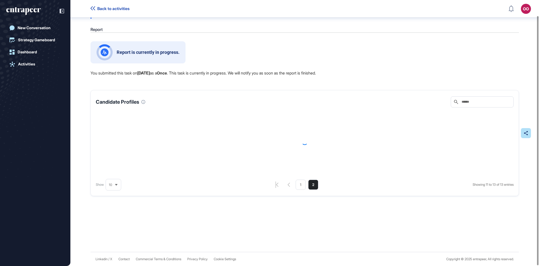
scroll to position [16, 0]
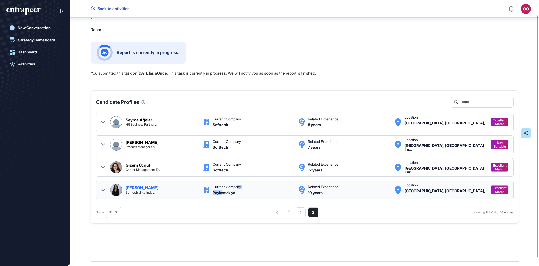
drag, startPoint x: 238, startPoint y: 192, endPoint x: 222, endPoint y: 192, distance: 15.6
click at [222, 192] on div "Current Company Paylassak ya" at bounding box center [253, 190] width 81 height 12
click at [234, 192] on div "Paylassak ya" at bounding box center [224, 193] width 22 height 4
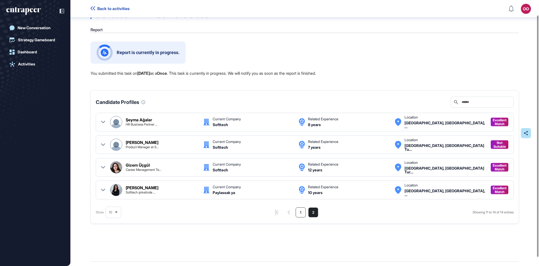
click at [302, 211] on li "1" at bounding box center [301, 212] width 10 height 10
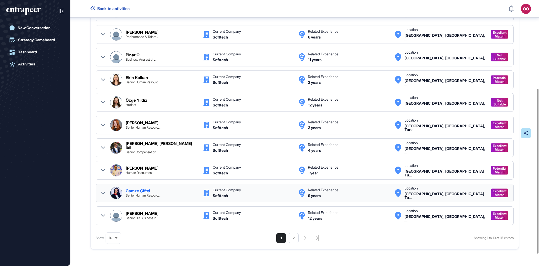
scroll to position [160, 0]
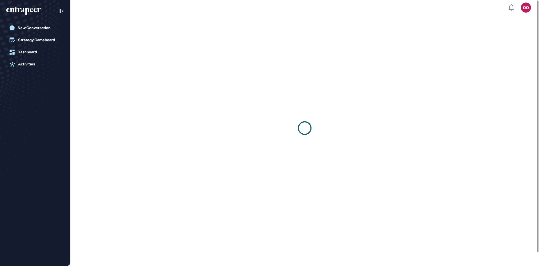
scroll to position [0, 0]
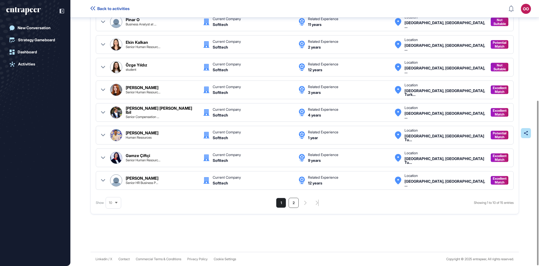
click at [291, 199] on li "2" at bounding box center [294, 203] width 10 height 10
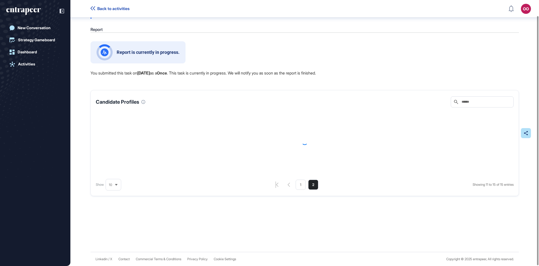
scroll to position [16, 0]
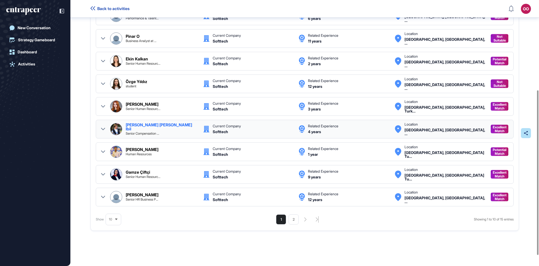
scroll to position [145, 0]
click at [290, 219] on li "2" at bounding box center [294, 219] width 10 height 10
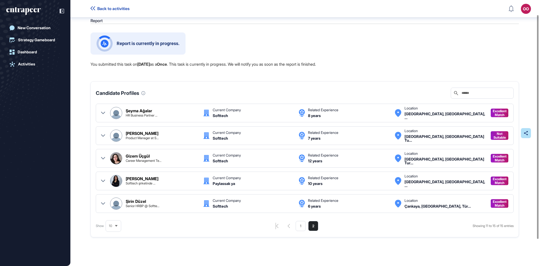
scroll to position [49, 0]
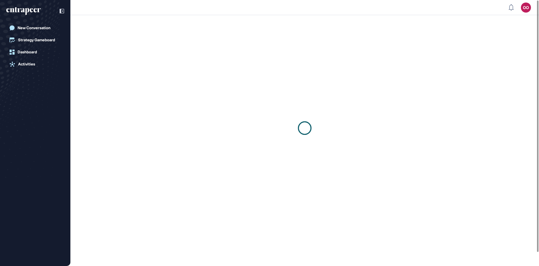
scroll to position [0, 0]
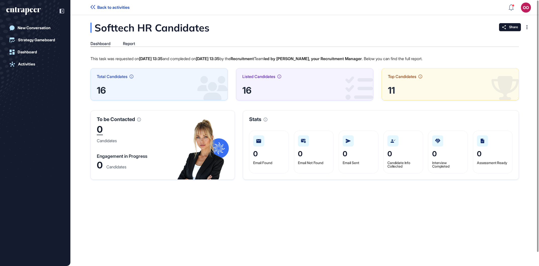
click at [101, 134] on div "0" at bounding box center [100, 130] width 6 height 10
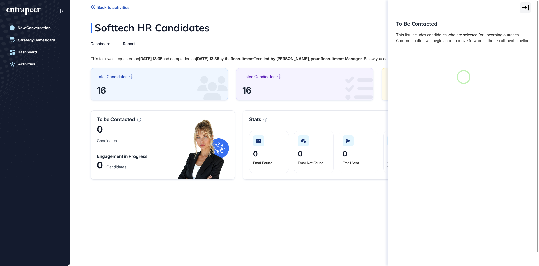
scroll to position [264, 149]
click at [104, 166] on div "To Be Contacted This list includes candidates who are selected for upcoming out…" at bounding box center [269, 133] width 539 height 266
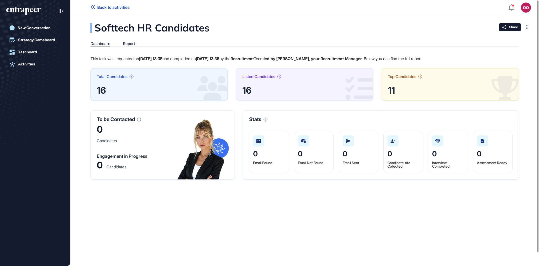
click at [102, 166] on div "This task was requested on Oct 15, 2025 13:35 and compleded on Oct 15, 2025 13:…" at bounding box center [305, 117] width 428 height 124
click at [101, 166] on div "0" at bounding box center [100, 164] width 6 height 7
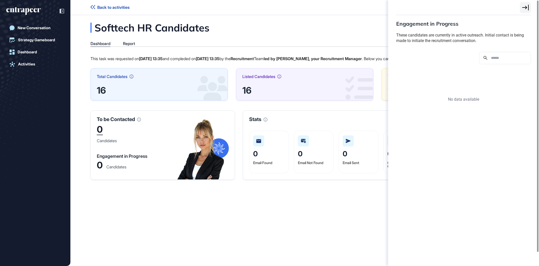
click at [115, 169] on div "Engagement in Progress These candidates are currently in active outreach. Initi…" at bounding box center [269, 133] width 539 height 266
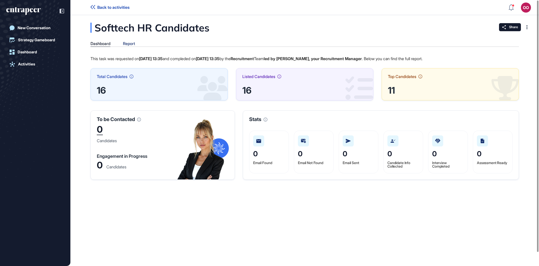
click at [135, 43] on div "Report" at bounding box center [129, 43] width 12 height 5
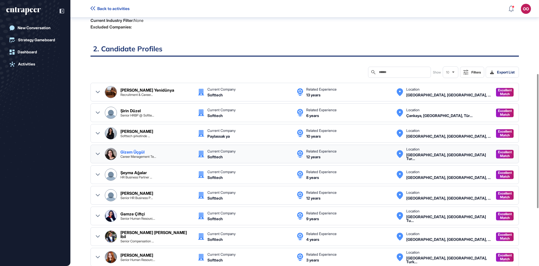
scroll to position [146, 0]
click at [147, 131] on div "[PERSON_NAME]" at bounding box center [136, 131] width 33 height 4
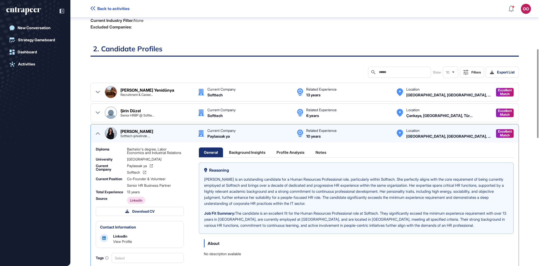
scroll to position [260, 0]
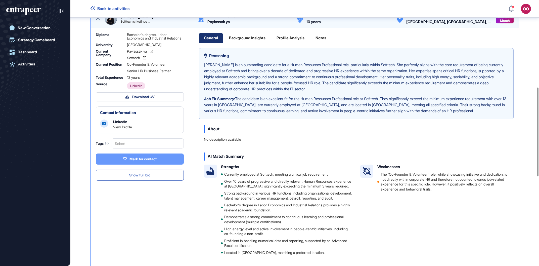
click at [164, 164] on button "Mark for contact" at bounding box center [140, 158] width 88 height 11
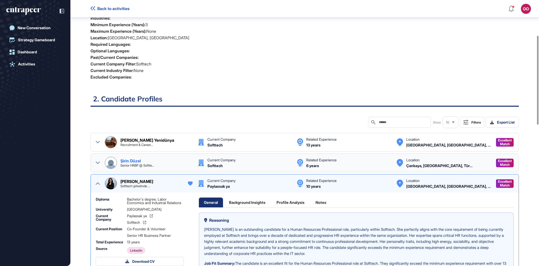
scroll to position [88, 0]
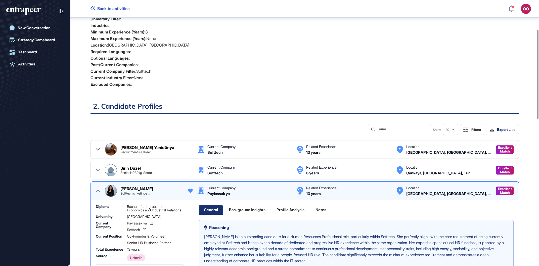
click at [97, 189] on icon at bounding box center [98, 191] width 4 height 4
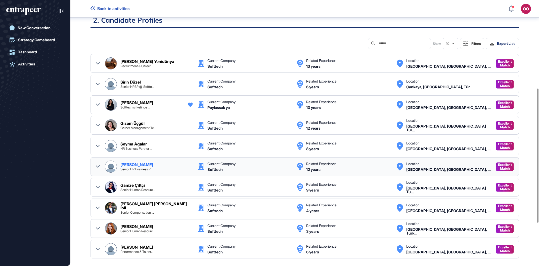
scroll to position [203, 0]
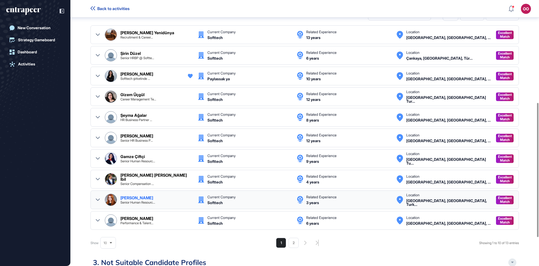
click at [149, 197] on div "Nisa Koç Senior Human Resourc..." at bounding box center [156, 200] width 72 height 8
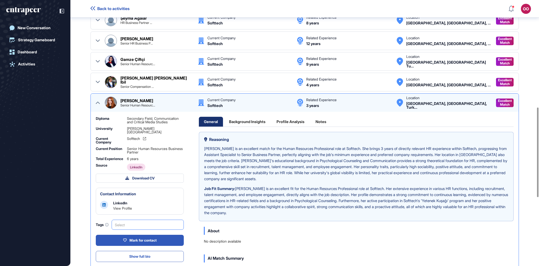
scroll to position [346, 0]
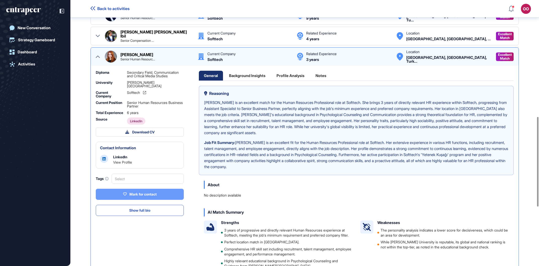
click at [144, 195] on div "Mark for contact" at bounding box center [140, 194] width 34 height 5
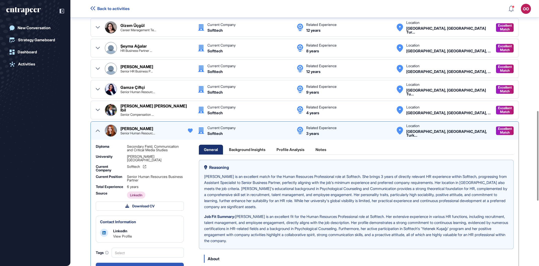
scroll to position [260, 0]
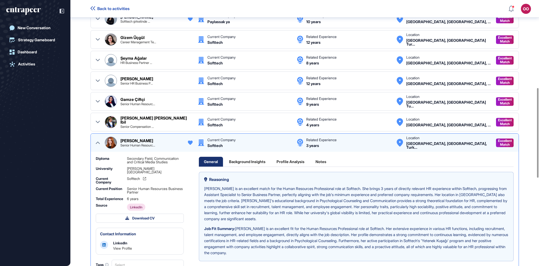
click at [163, 141] on div "Nisa Koç Senior Human Resourc..." at bounding box center [152, 143] width 64 height 8
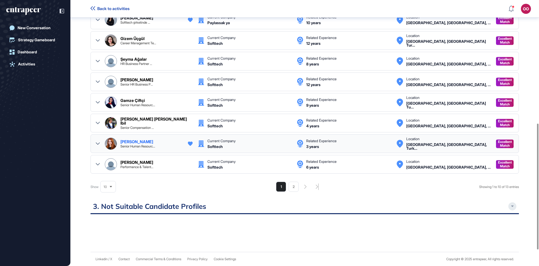
scroll to position [259, 0]
click at [162, 141] on div "Nisa Koç Senior Human Resourc..." at bounding box center [152, 144] width 64 height 8
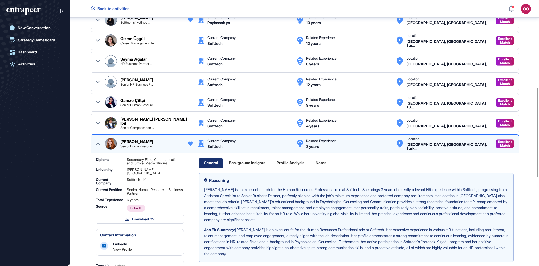
click at [156, 142] on div "Nisa Koç Senior Human Resourc..." at bounding box center [152, 144] width 64 height 8
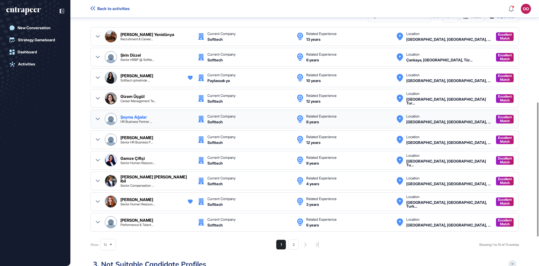
scroll to position [202, 0]
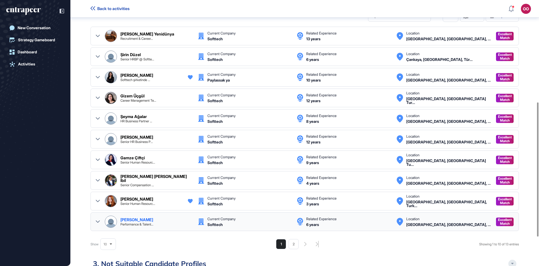
click at [176, 218] on div "Furkan Karaca Performance & Talent..." at bounding box center [149, 221] width 88 height 12
click at [153, 228] on div "Furkan Karaca Performance & Talent... Current Company Softtech Related Experien…" at bounding box center [305, 221] width 428 height 19
click at [99, 221] on icon at bounding box center [98, 221] width 4 height 2
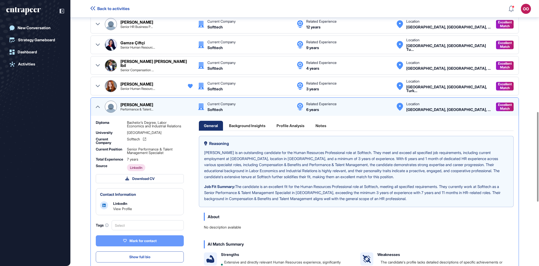
scroll to position [345, 0]
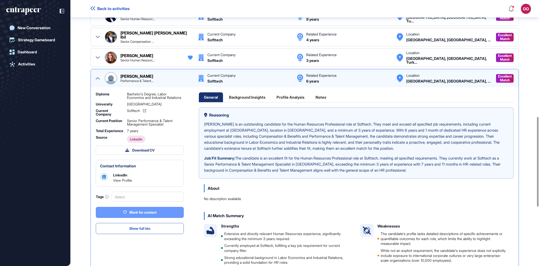
click at [138, 214] on div "Mark for contact" at bounding box center [140, 212] width 34 height 5
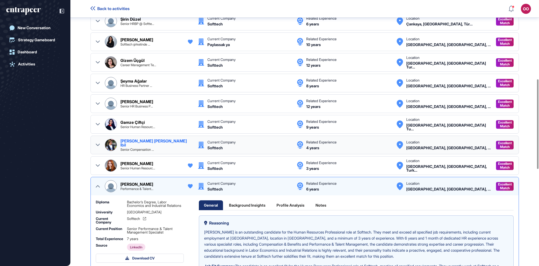
scroll to position [230, 0]
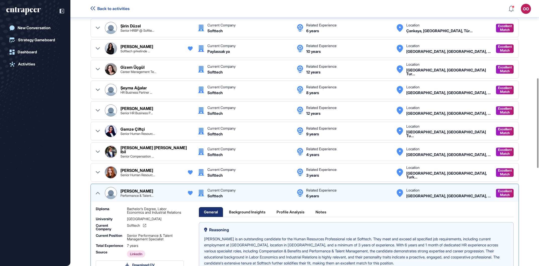
click at [99, 193] on icon at bounding box center [98, 193] width 4 height 2
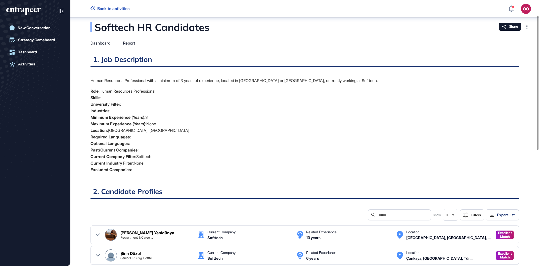
scroll to position [0, 0]
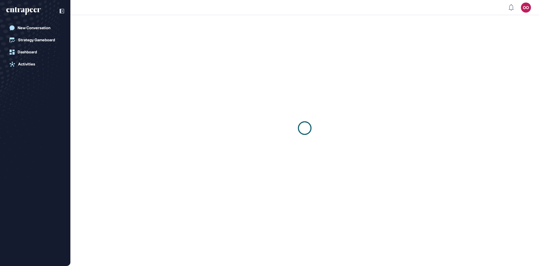
scroll to position [0, 0]
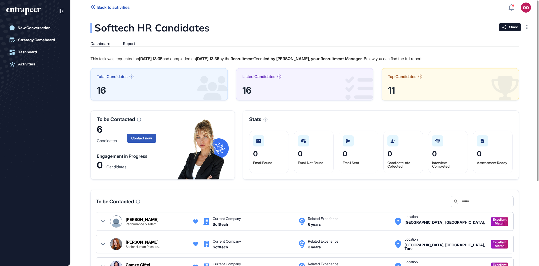
click at [102, 128] on div "6" at bounding box center [100, 130] width 6 height 10
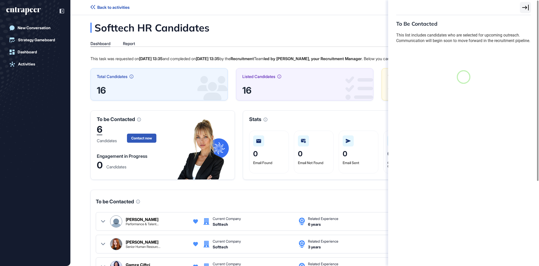
scroll to position [2, 0]
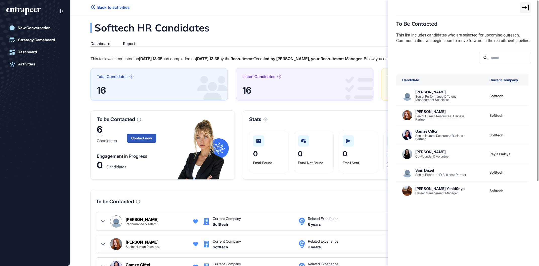
click at [149, 139] on div "To Be Contacted This list includes candidates who are selected for upcoming out…" at bounding box center [269, 133] width 539 height 266
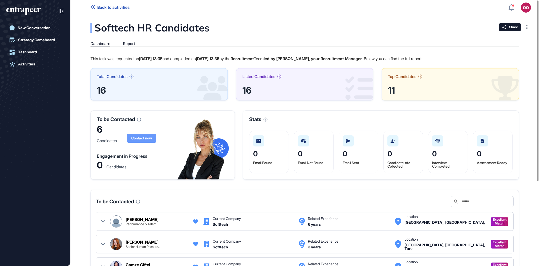
click at [147, 138] on span "Contact now" at bounding box center [141, 138] width 21 height 4
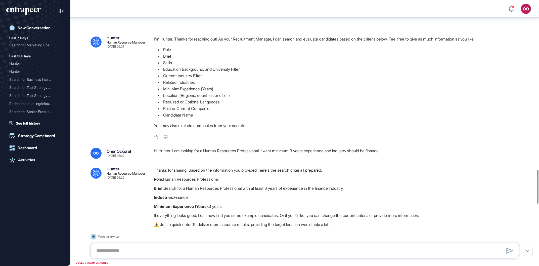
scroll to position [1335, 0]
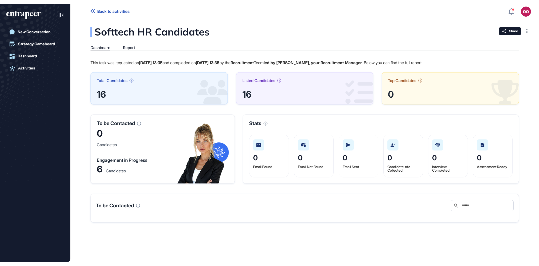
scroll to position [264, 538]
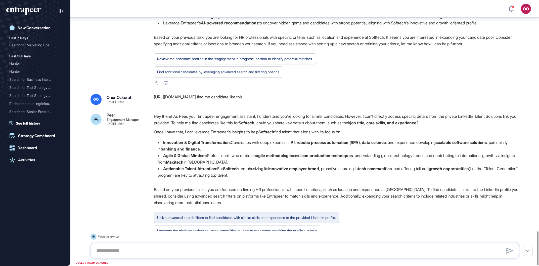
scroll to position [1822, 0]
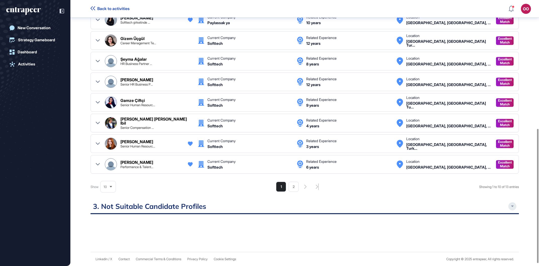
scroll to position [2, 0]
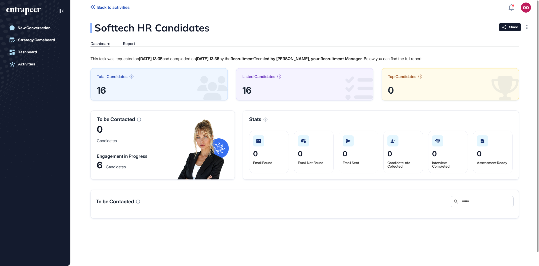
scroll to position [0, 0]
click at [135, 46] on div "Report" at bounding box center [129, 43] width 12 height 5
